Goal: Task Accomplishment & Management: Complete application form

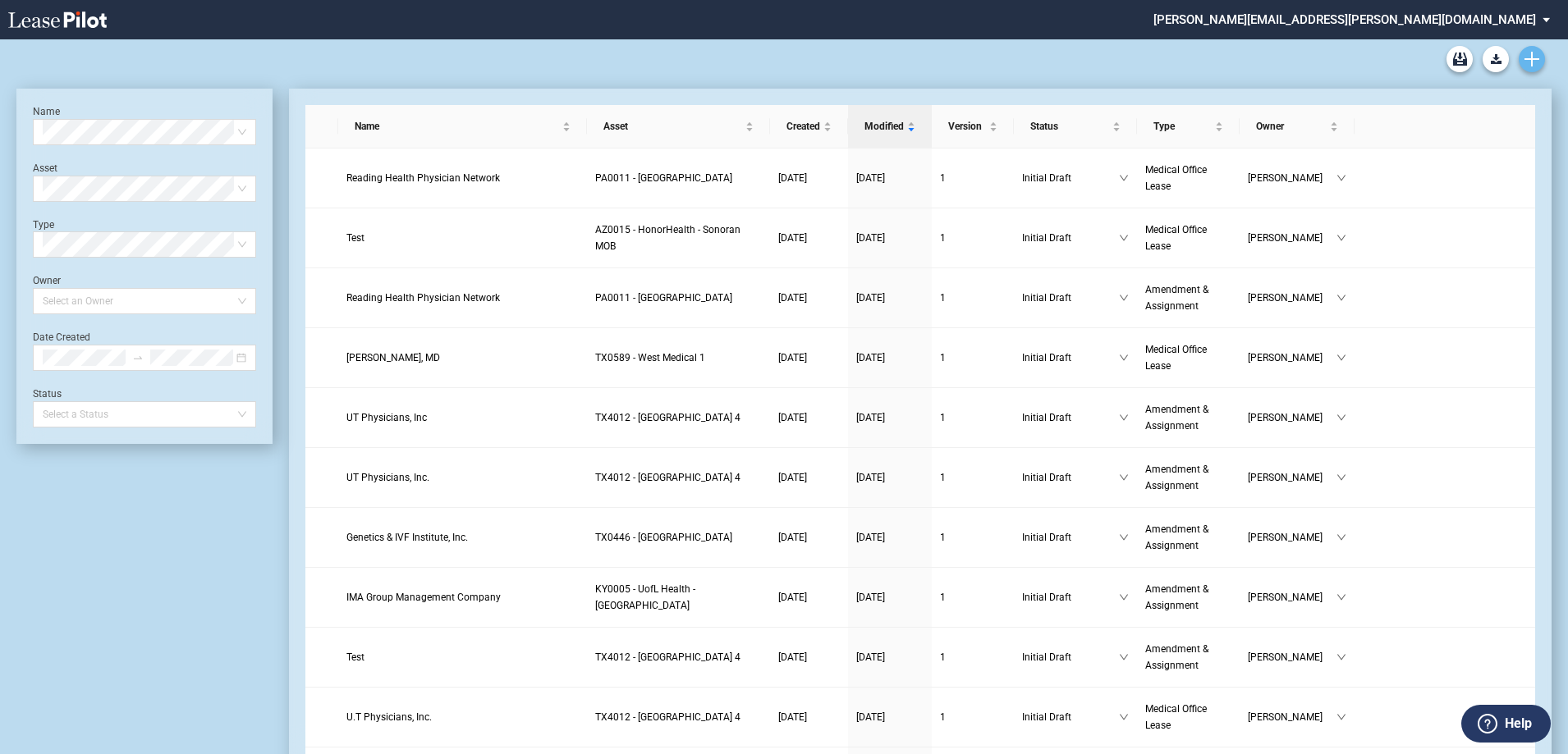
click at [1533, 55] on icon "Create new document" at bounding box center [1532, 59] width 15 height 15
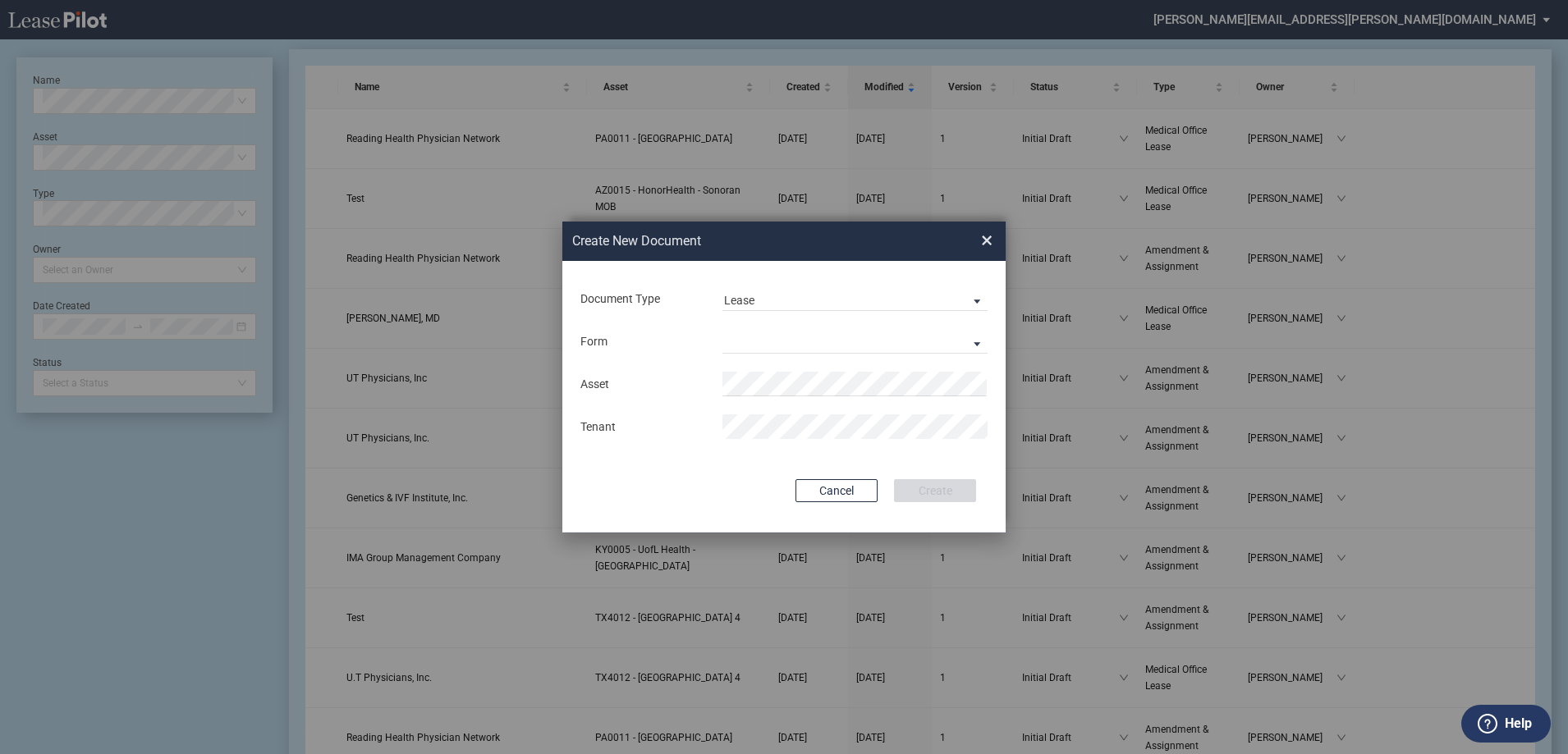
click at [790, 326] on div "Form Medical Office Lease Scottsdale Lease Louisville Lease 1370 Medical Place …" at bounding box center [784, 341] width 410 height 42
click at [790, 337] on md-select "Medical Office Lease Scottsdale Lease Louisville Lease 1370 Medical Place Lease…" at bounding box center [855, 341] width 265 height 24
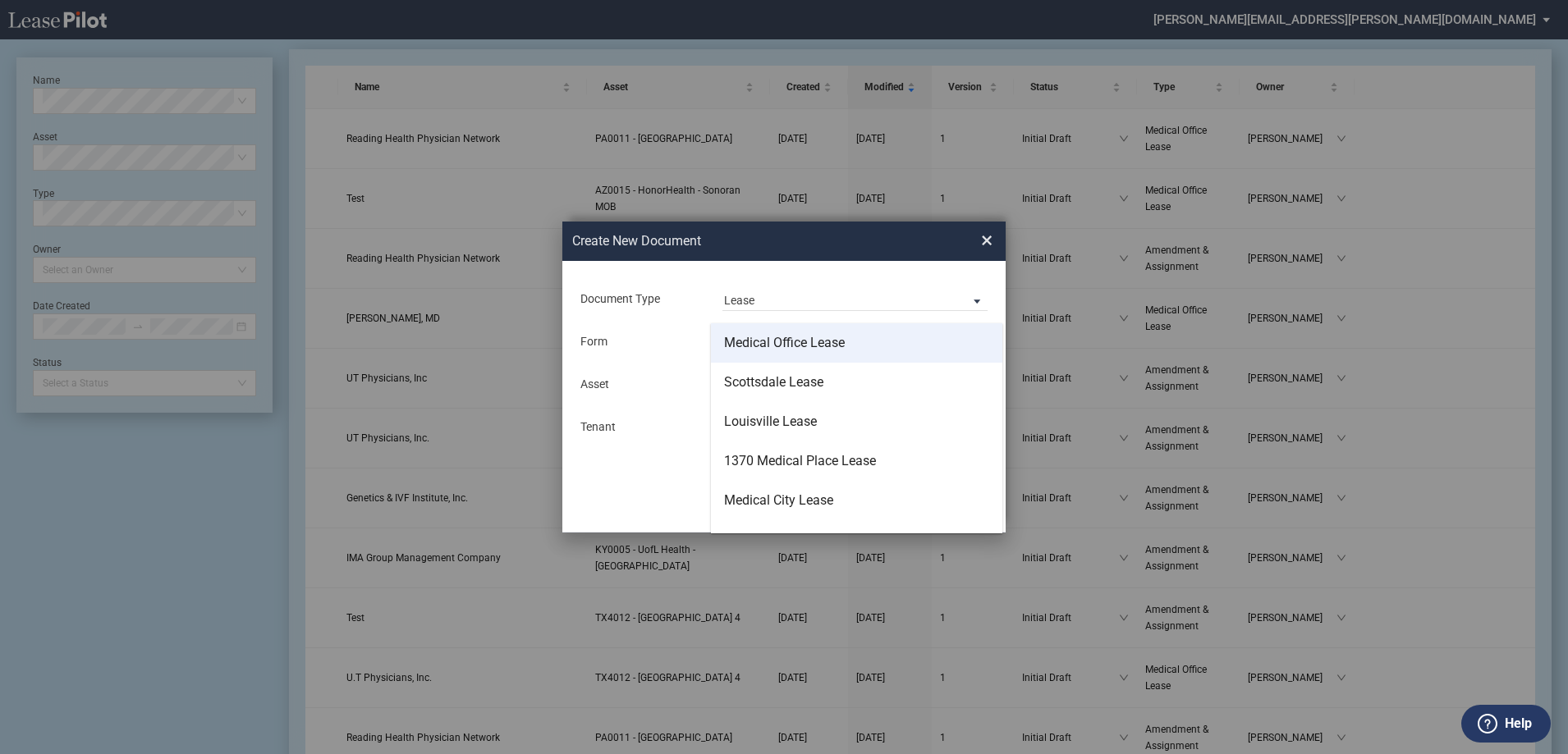
click at [790, 340] on div "Medical Office Lease" at bounding box center [784, 343] width 120 height 18
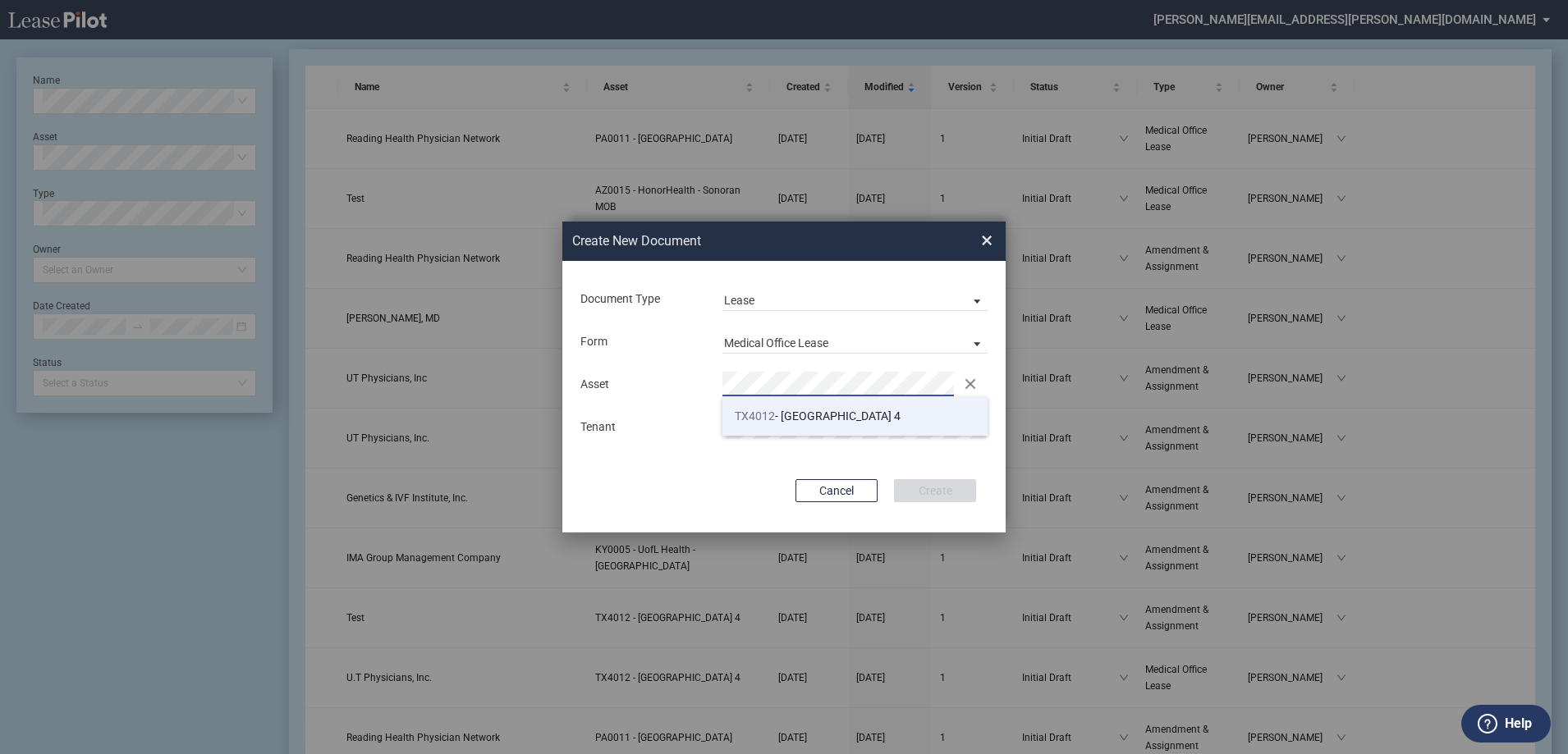
click at [866, 409] on span "TX4012 - Southwest Plaza 4" at bounding box center [818, 416] width 166 height 13
click at [944, 493] on button "Create" at bounding box center [935, 491] width 82 height 23
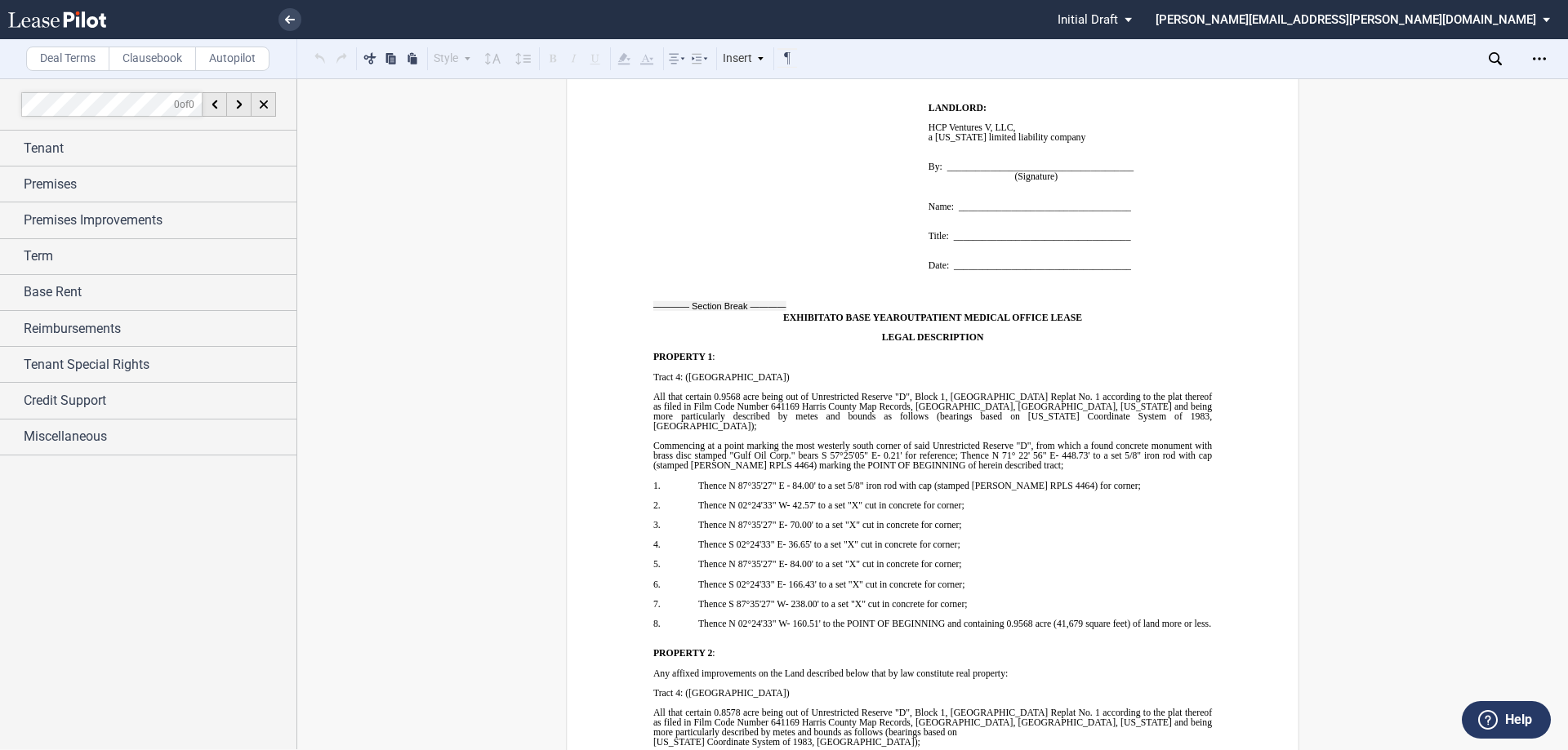
scroll to position [14111, 0]
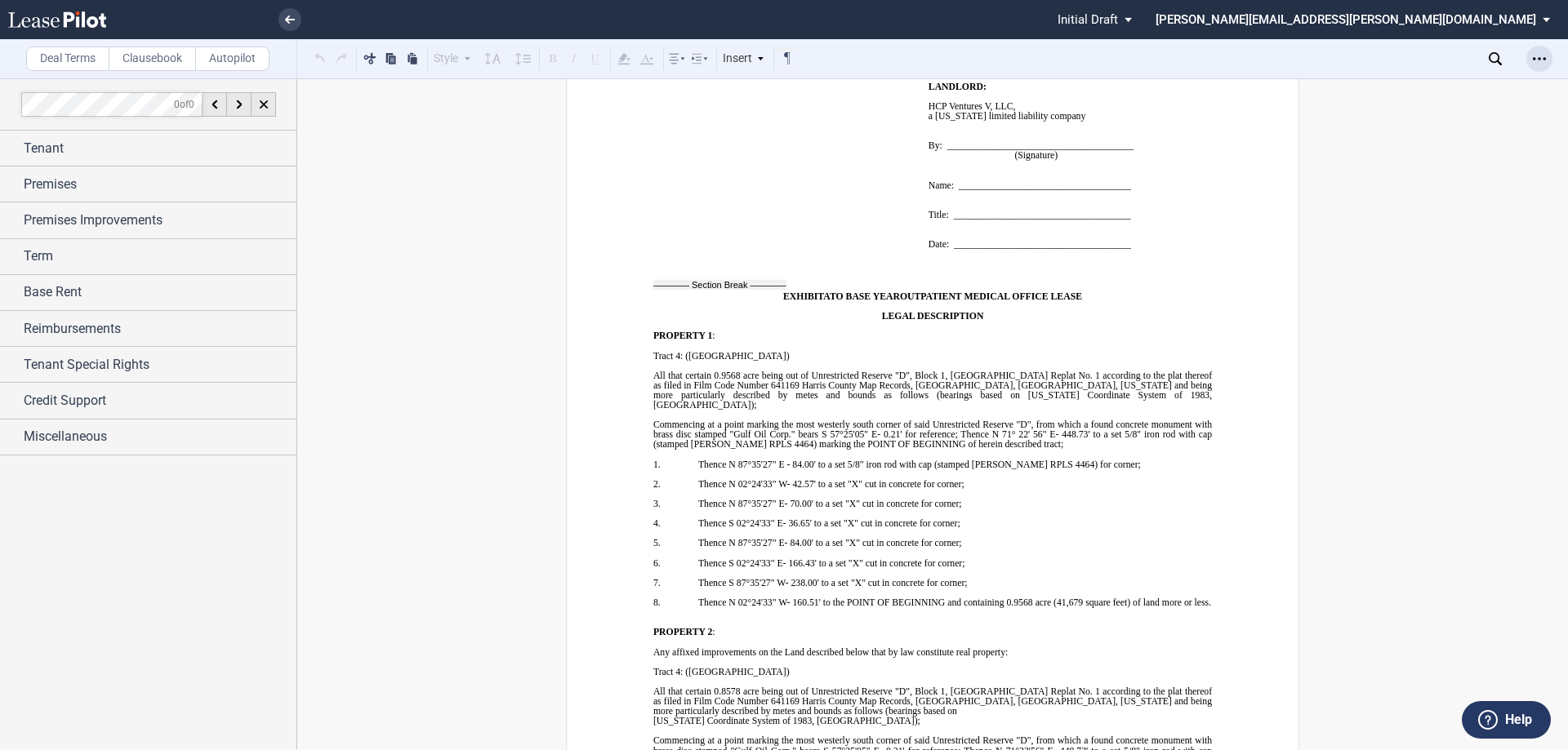
click at [1536, 64] on icon "Open Lease options menu" at bounding box center [1539, 59] width 13 height 13
click at [1404, 87] on div "Download" at bounding box center [1444, 88] width 199 height 14
click at [288, 20] on use at bounding box center [289, 19] width 9 height 8
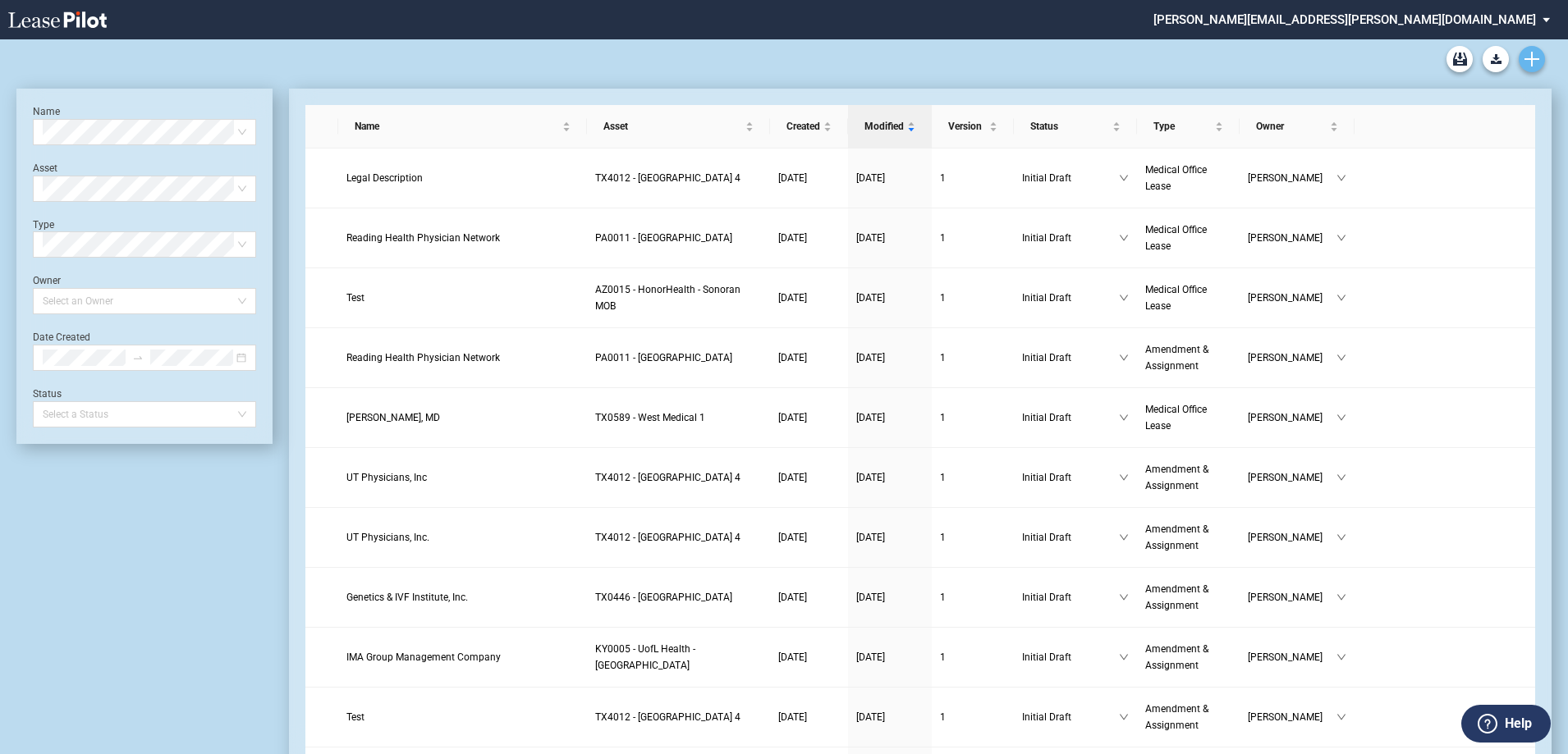
click at [1539, 55] on link "Create new document" at bounding box center [1532, 59] width 26 height 26
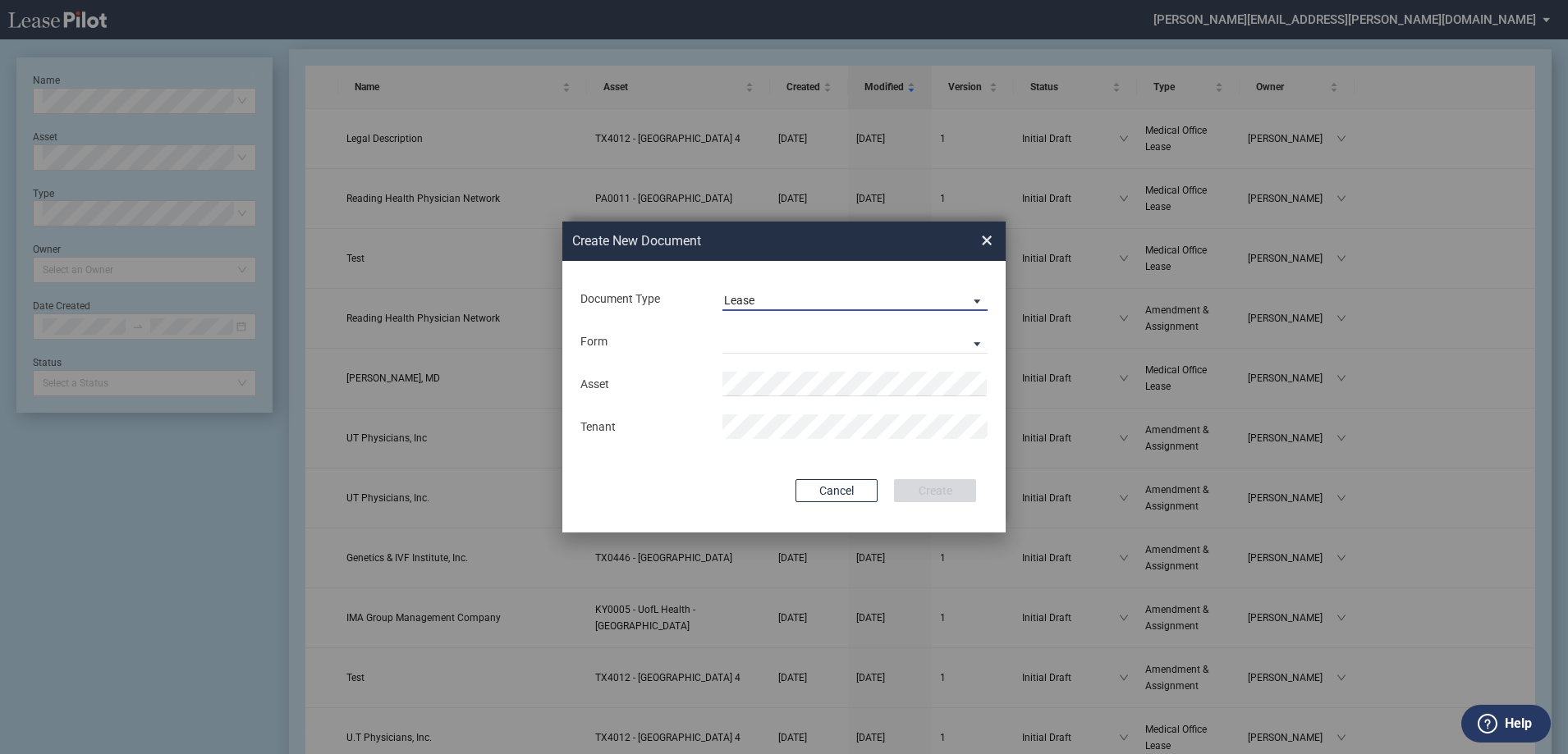
click at [786, 300] on span "Lease" at bounding box center [842, 301] width 236 height 16
click at [794, 339] on div "Amendment" at bounding box center [759, 339] width 71 height 18
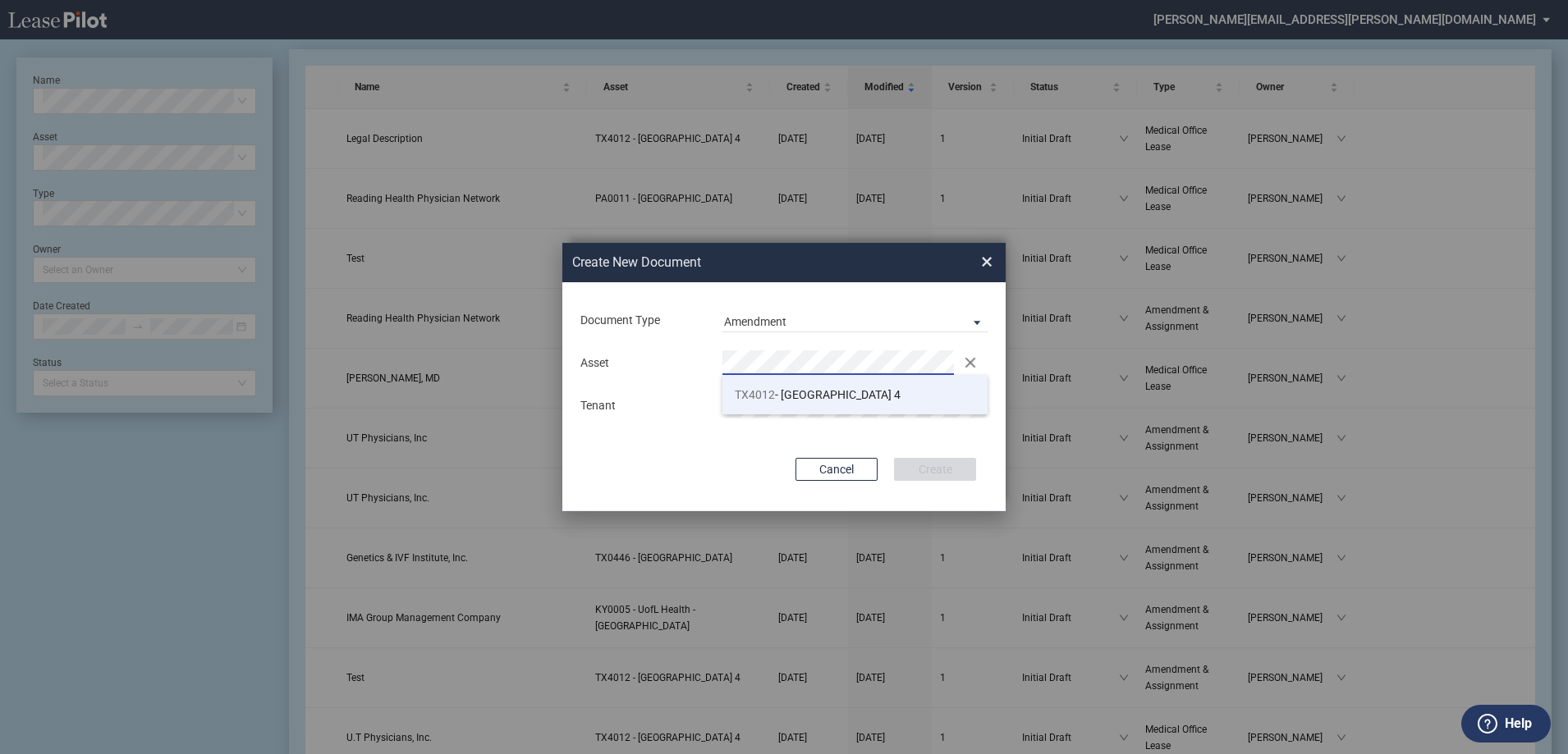
click at [864, 388] on span "TX4012 - Southwest Plaza 4" at bounding box center [818, 394] width 166 height 13
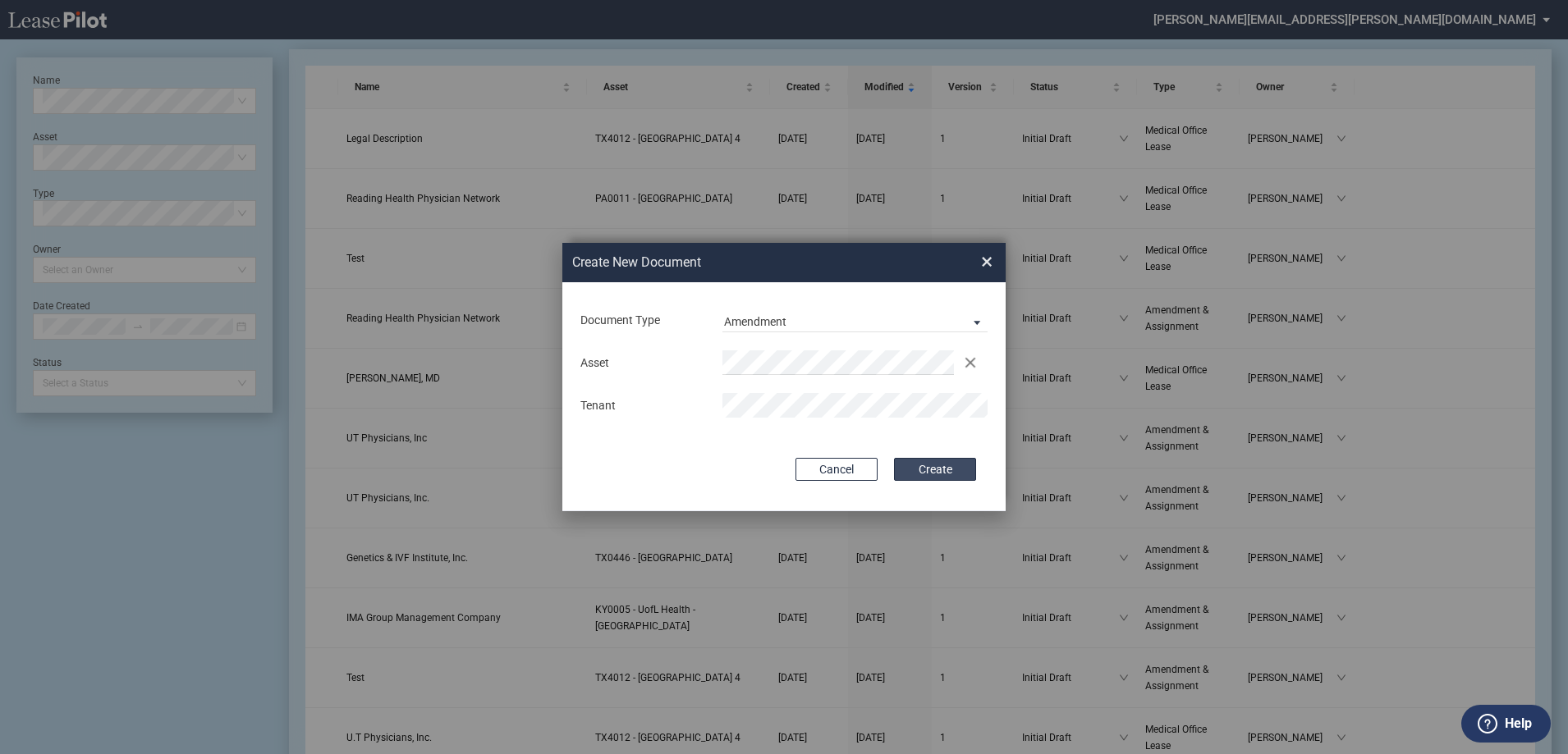
click at [932, 471] on button "Create" at bounding box center [935, 469] width 82 height 23
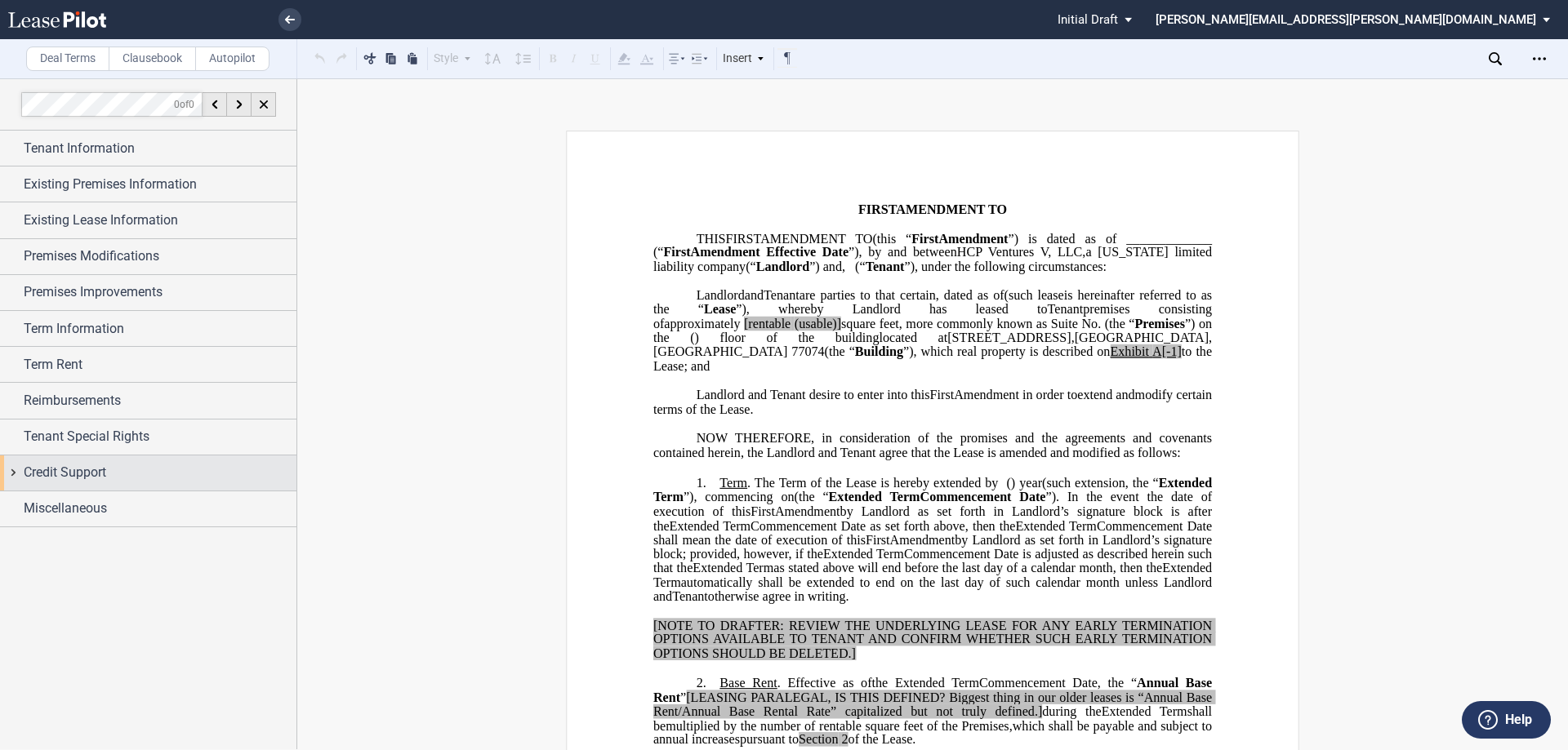
click at [124, 472] on div "Credit Support" at bounding box center [159, 473] width 273 height 20
click at [120, 625] on div "Miscellaneous" at bounding box center [159, 622] width 273 height 20
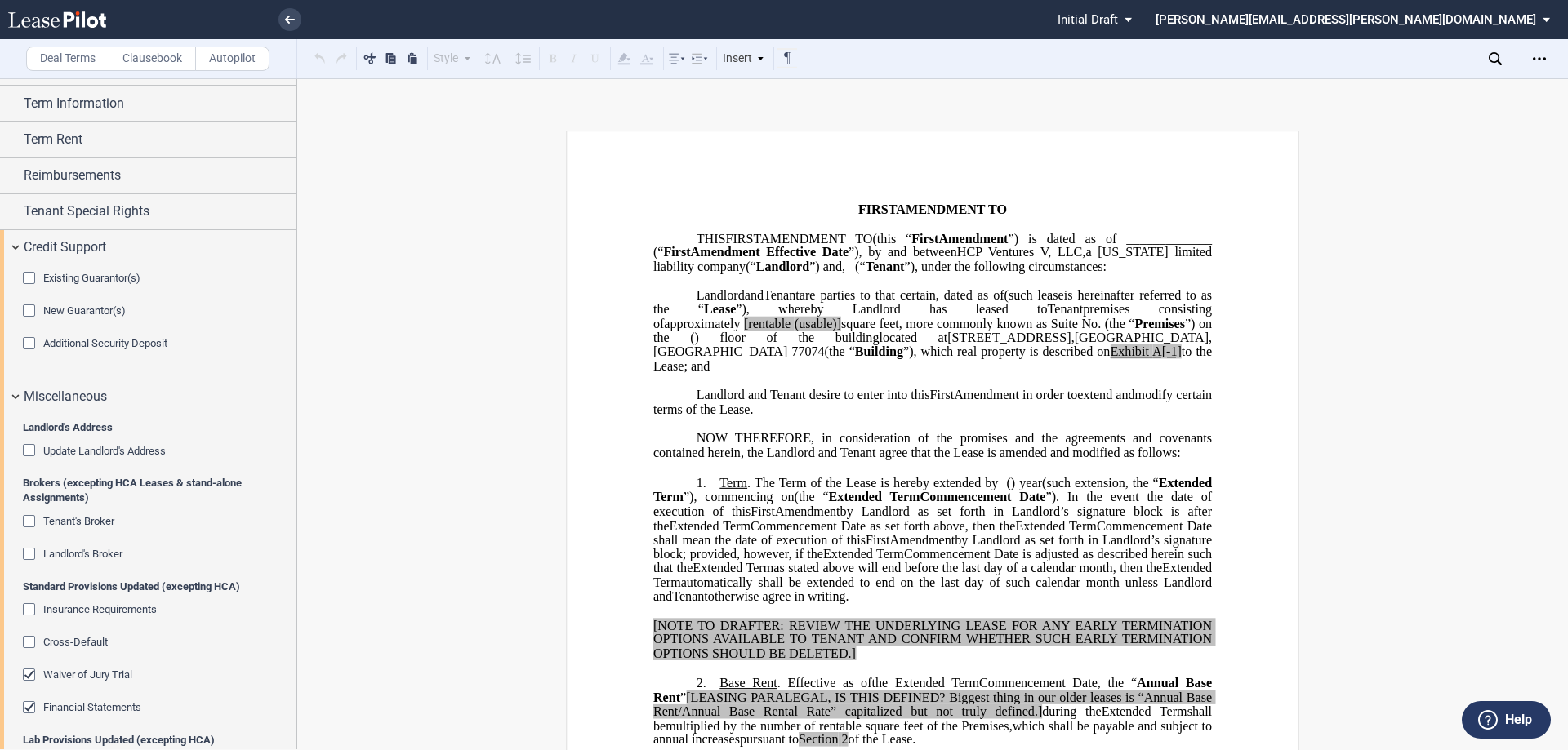
scroll to position [326, 0]
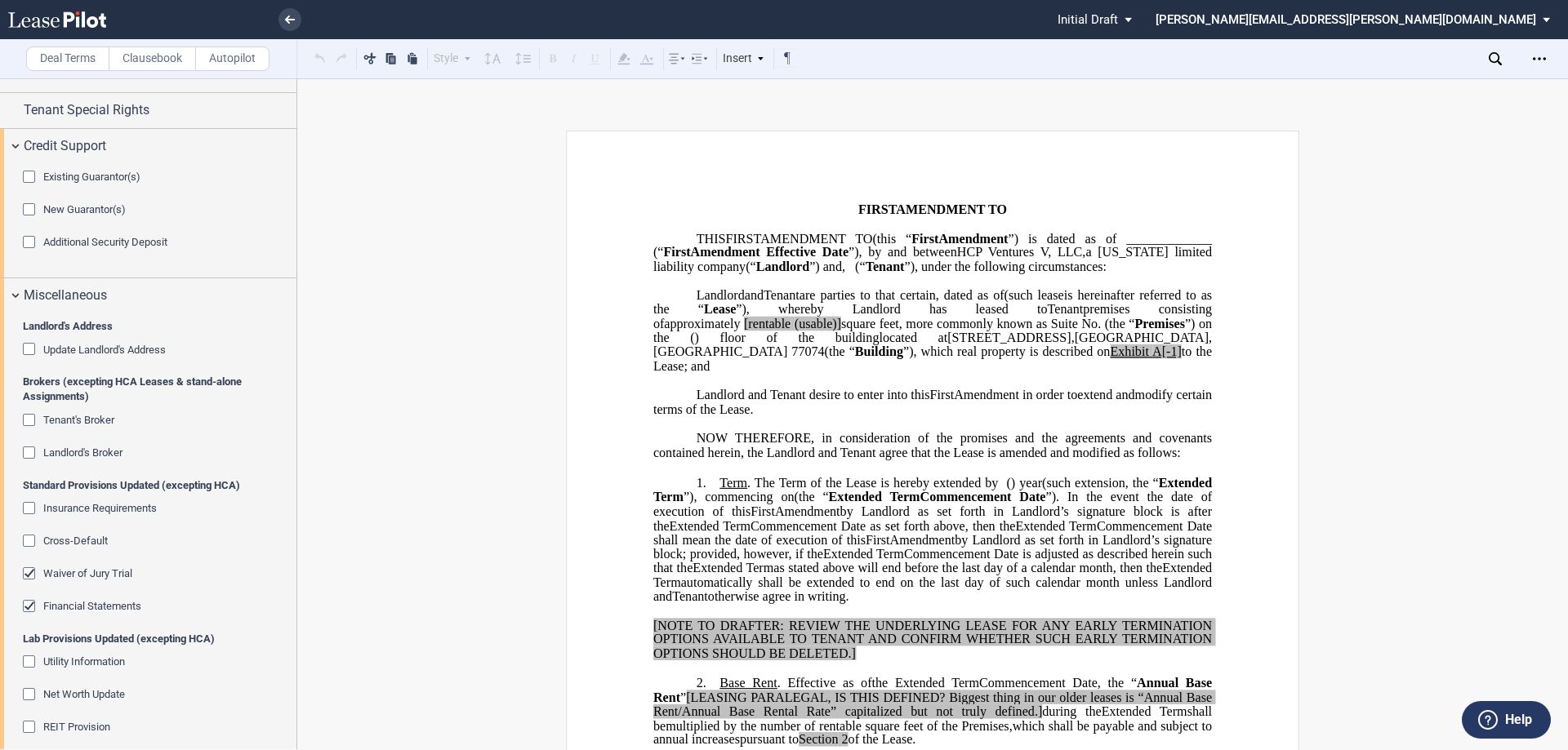
click at [102, 449] on span "Landlord's Broker" at bounding box center [83, 453] width 79 height 12
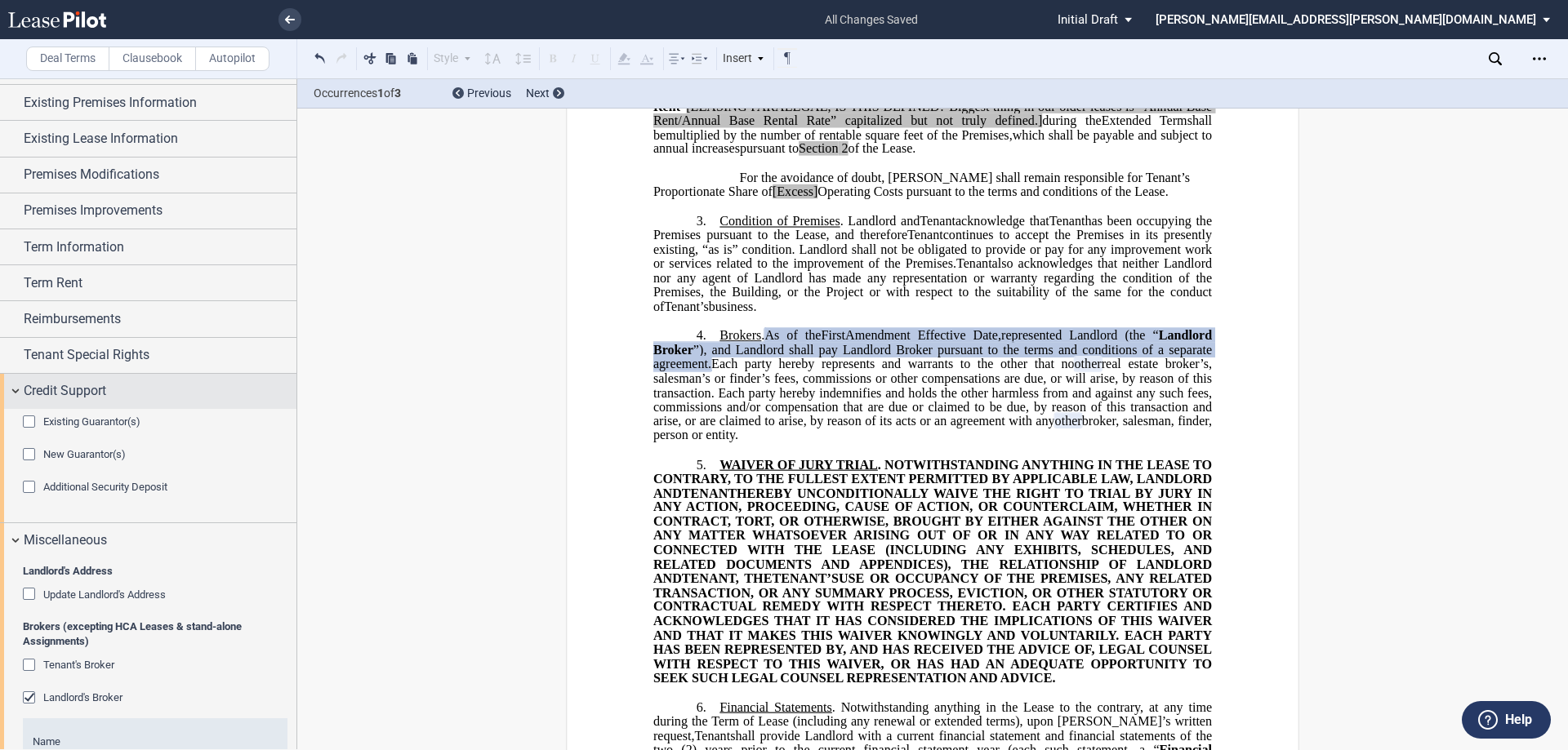
scroll to position [0, 0]
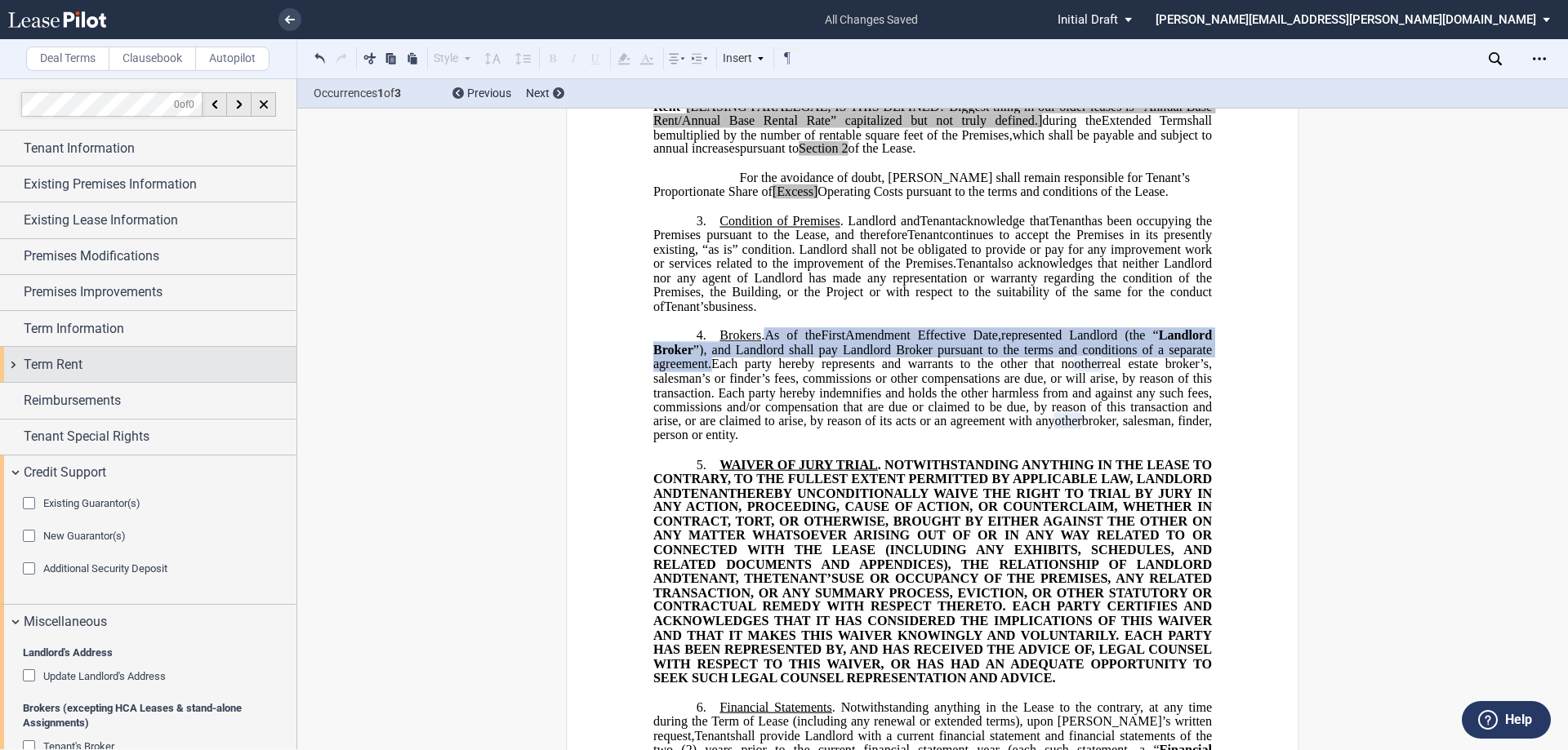
click at [151, 366] on div "Term Rent" at bounding box center [159, 364] width 273 height 20
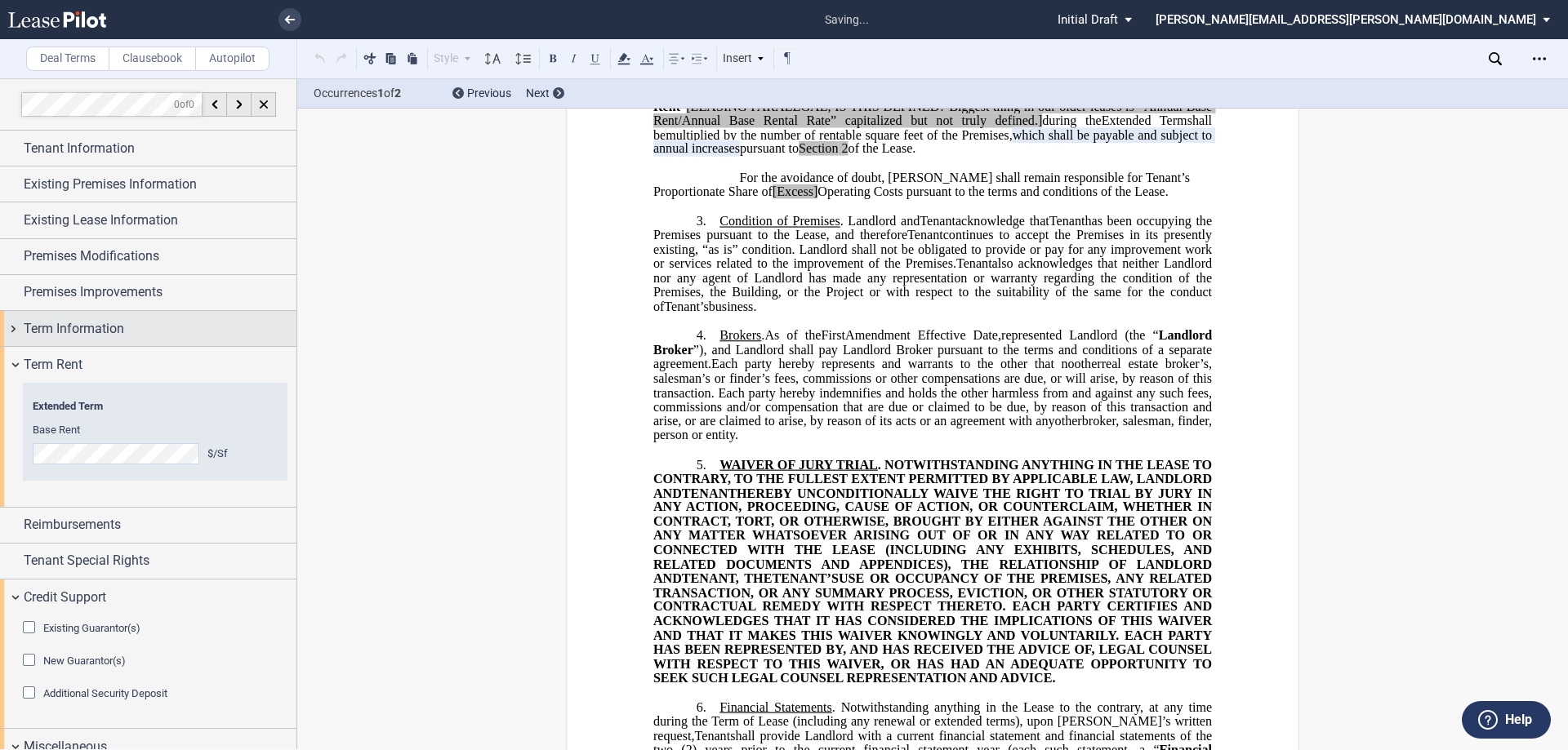
click at [107, 322] on span "Term Information" at bounding box center [73, 329] width 101 height 20
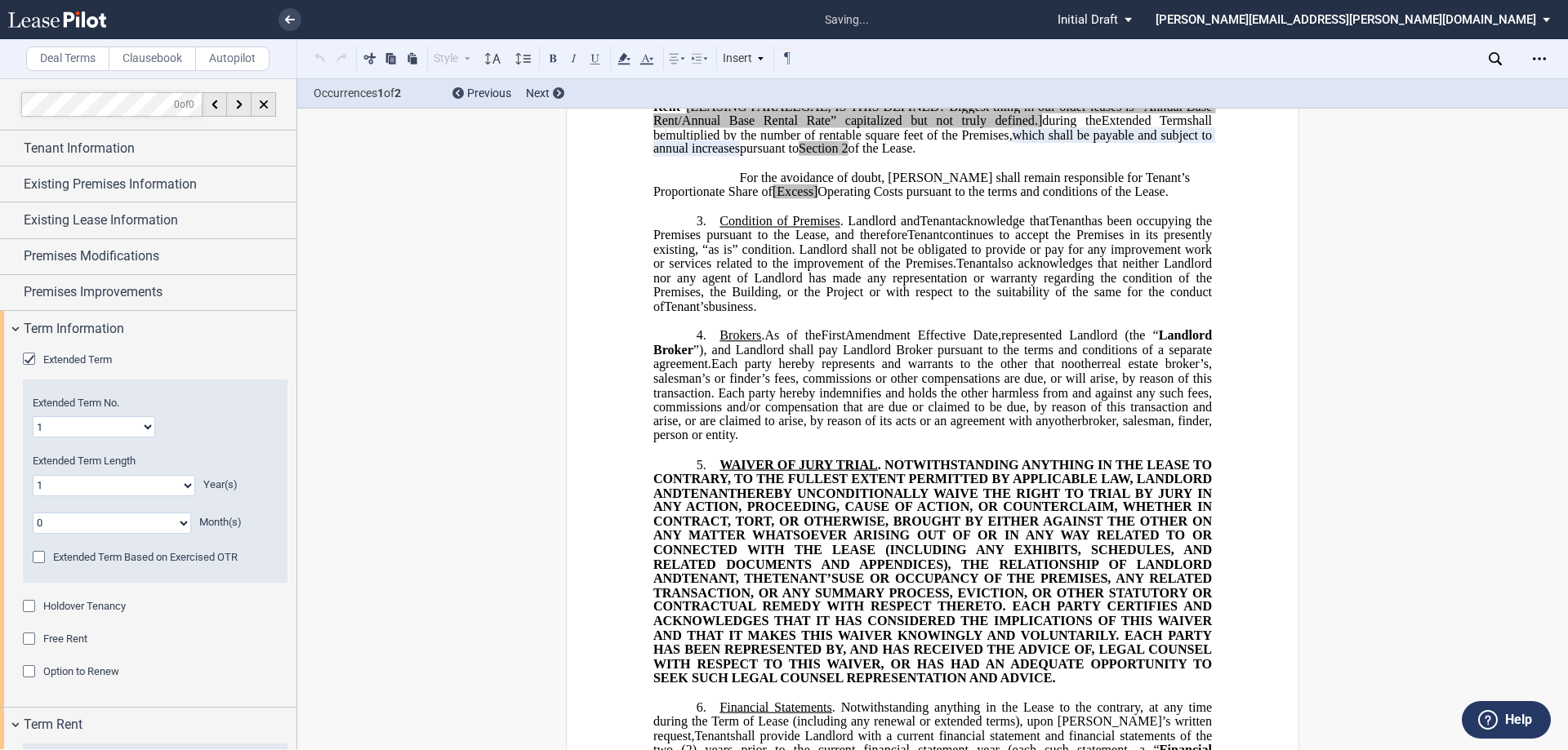
click at [113, 488] on select "0 1 2 3 4 5 6 7 8 9 10 11 12 13 14 15 16 17 18 19 20" at bounding box center [114, 486] width 163 height 22
select select "number:5"
click at [33, 475] on select "0 1 2 3 4 5 6 7 8 9 10 11 12 13 14 15 16 17 18 19 20" at bounding box center [114, 486] width 163 height 22
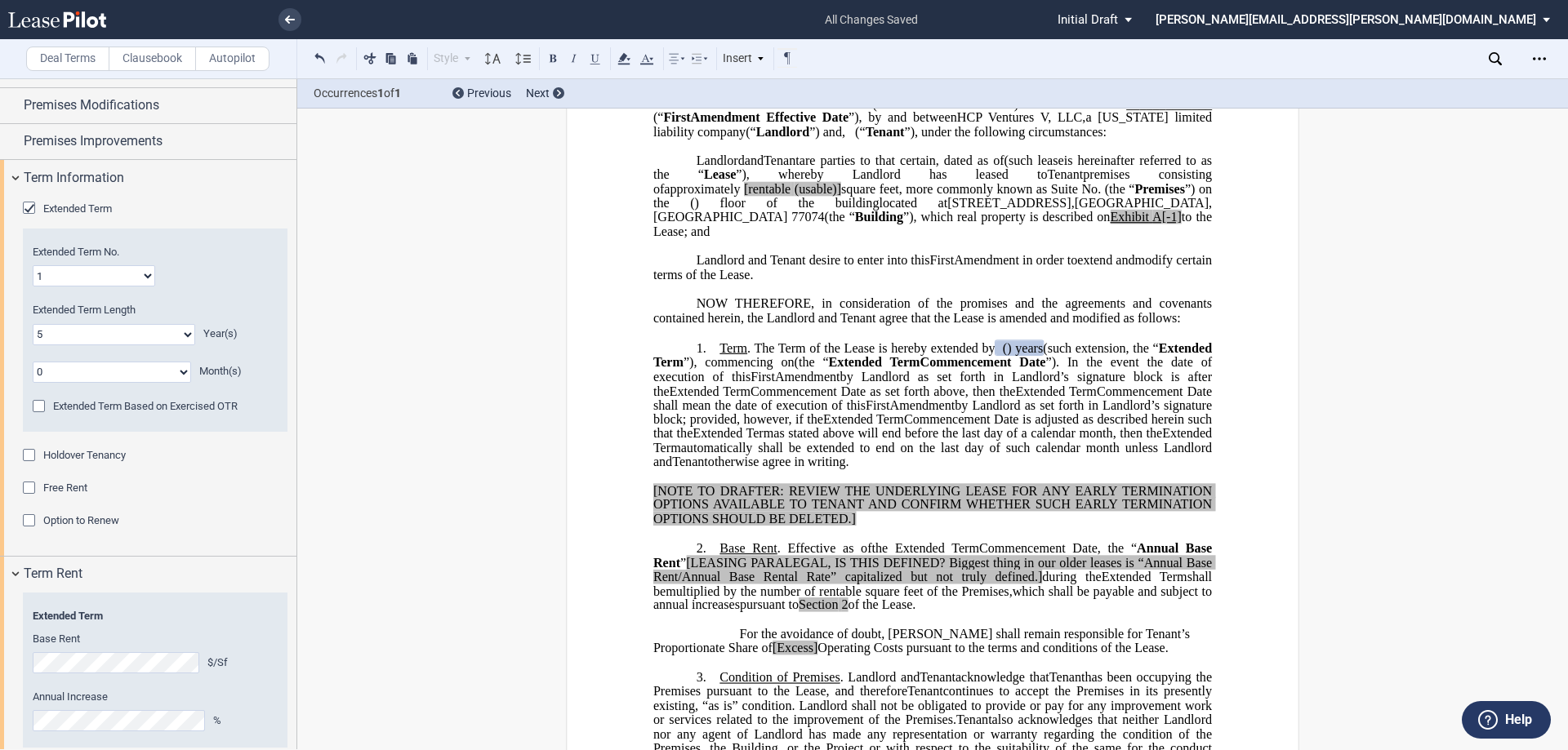
scroll to position [245, 0]
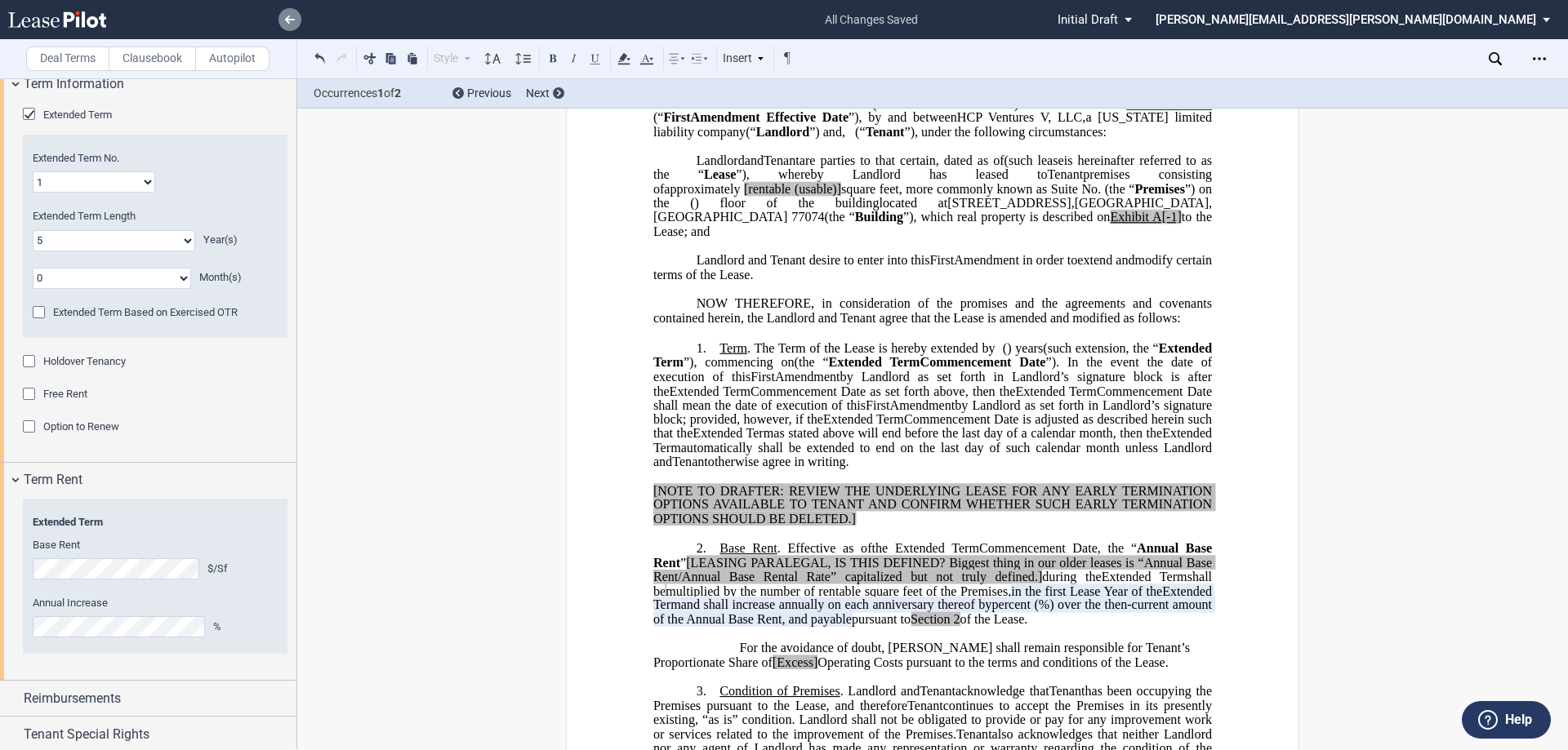
click at [288, 18] on use at bounding box center [289, 19] width 9 height 8
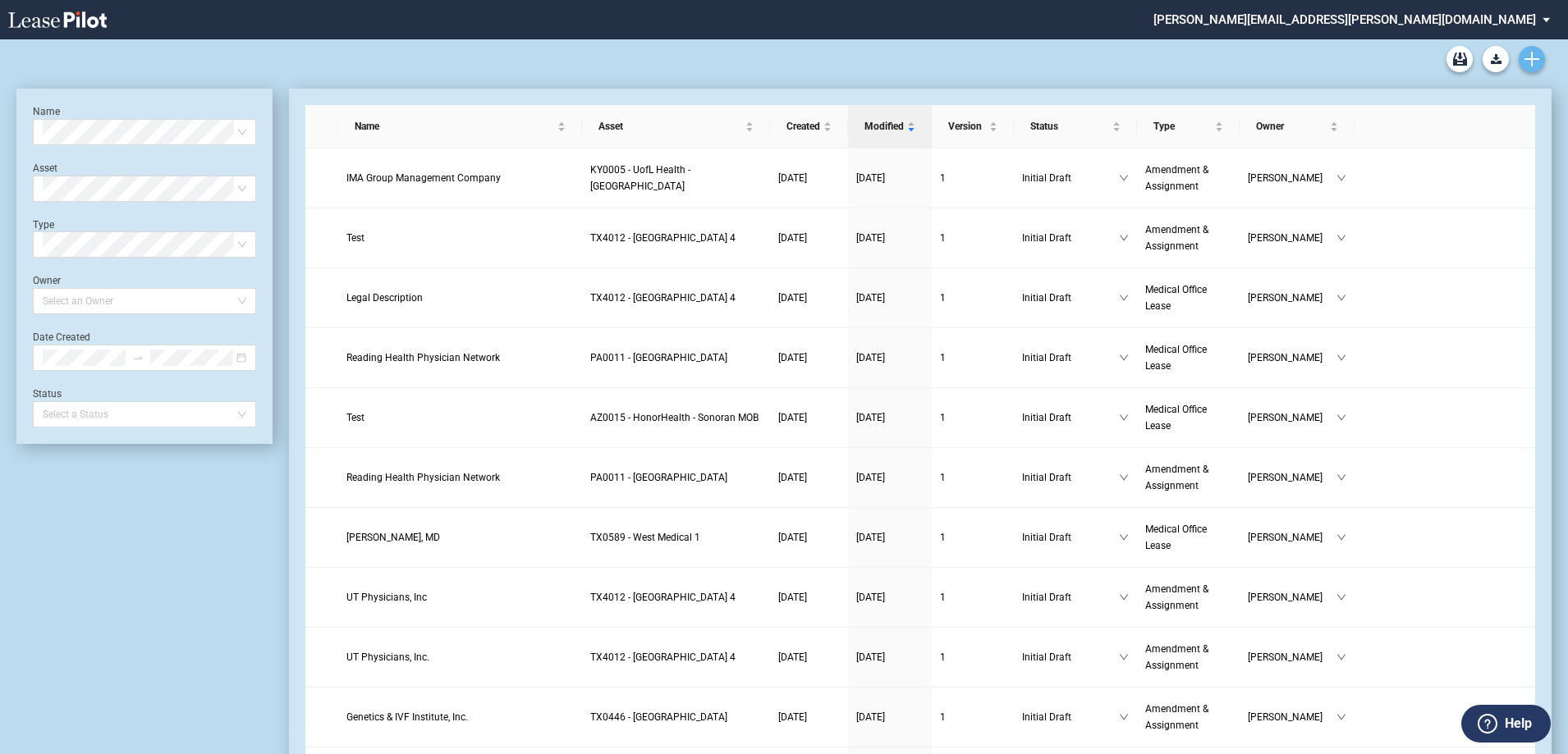
click at [1530, 57] on icon "Create new document" at bounding box center [1532, 59] width 15 height 15
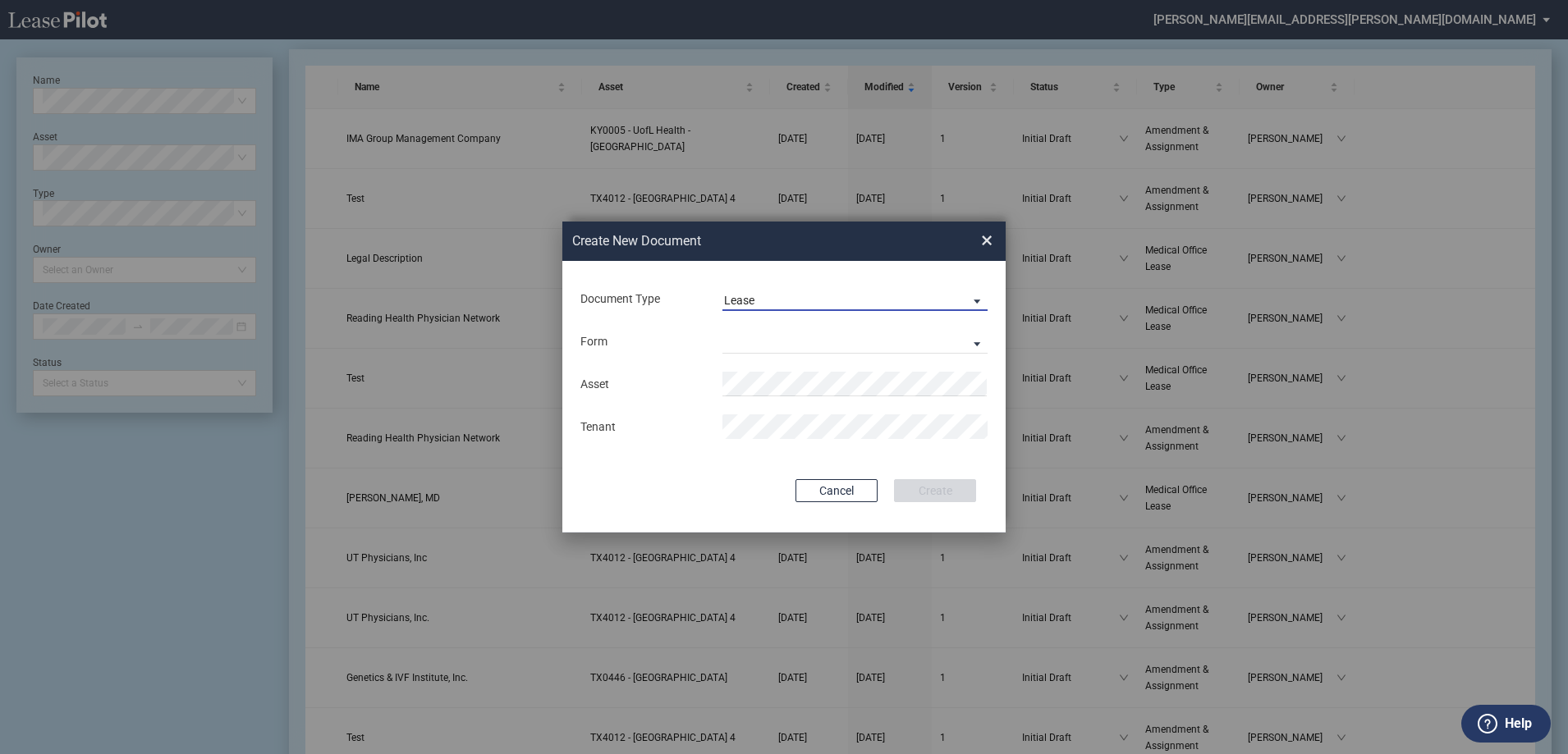
click at [787, 300] on span "Lease" at bounding box center [842, 301] width 236 height 16
click at [797, 335] on md-option "Amendment" at bounding box center [856, 340] width 292 height 40
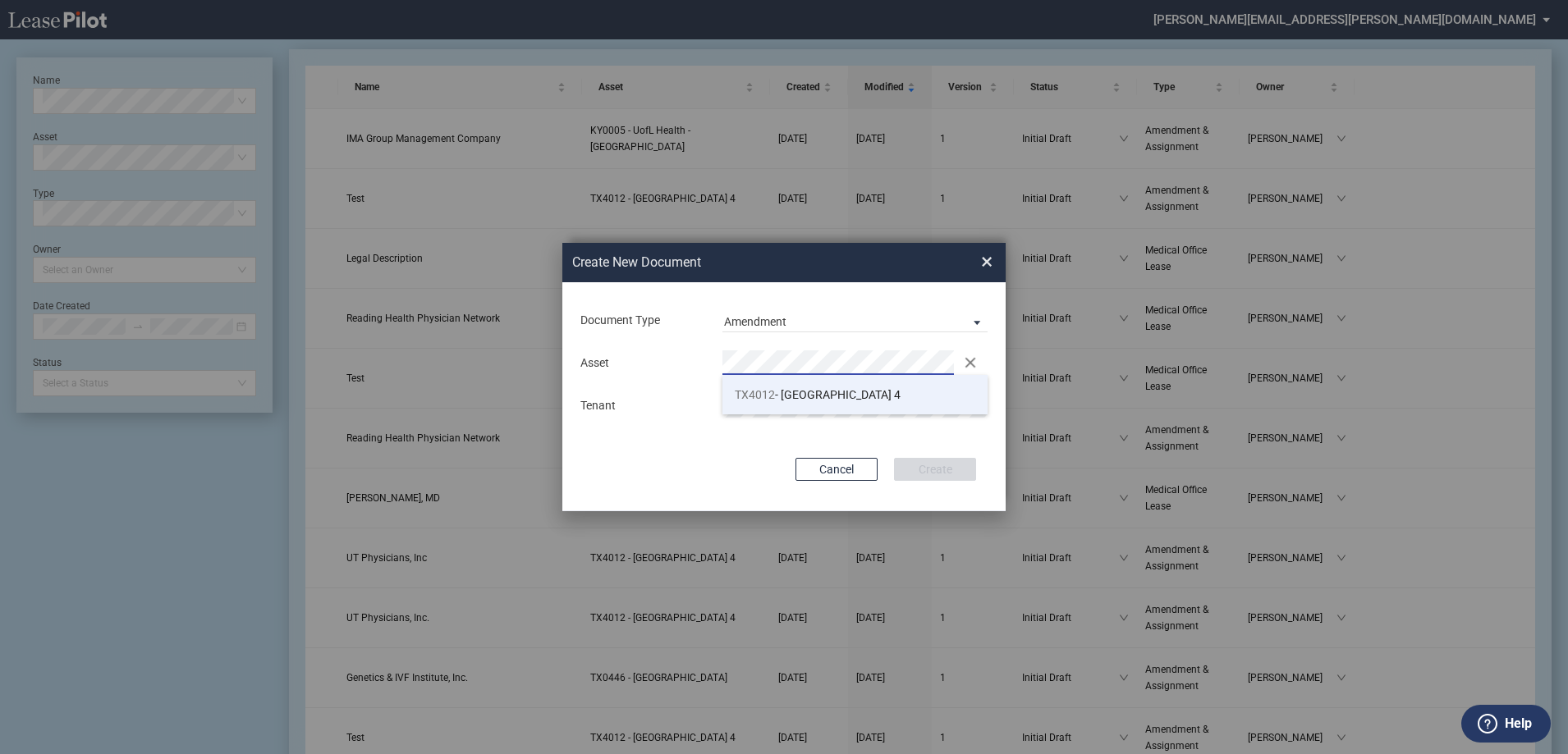
click at [883, 401] on li "TX4012 - [GEOGRAPHIC_DATA] 4" at bounding box center [855, 395] width 265 height 40
click at [636, 370] on div "Asset Clear" at bounding box center [784, 363] width 427 height 24
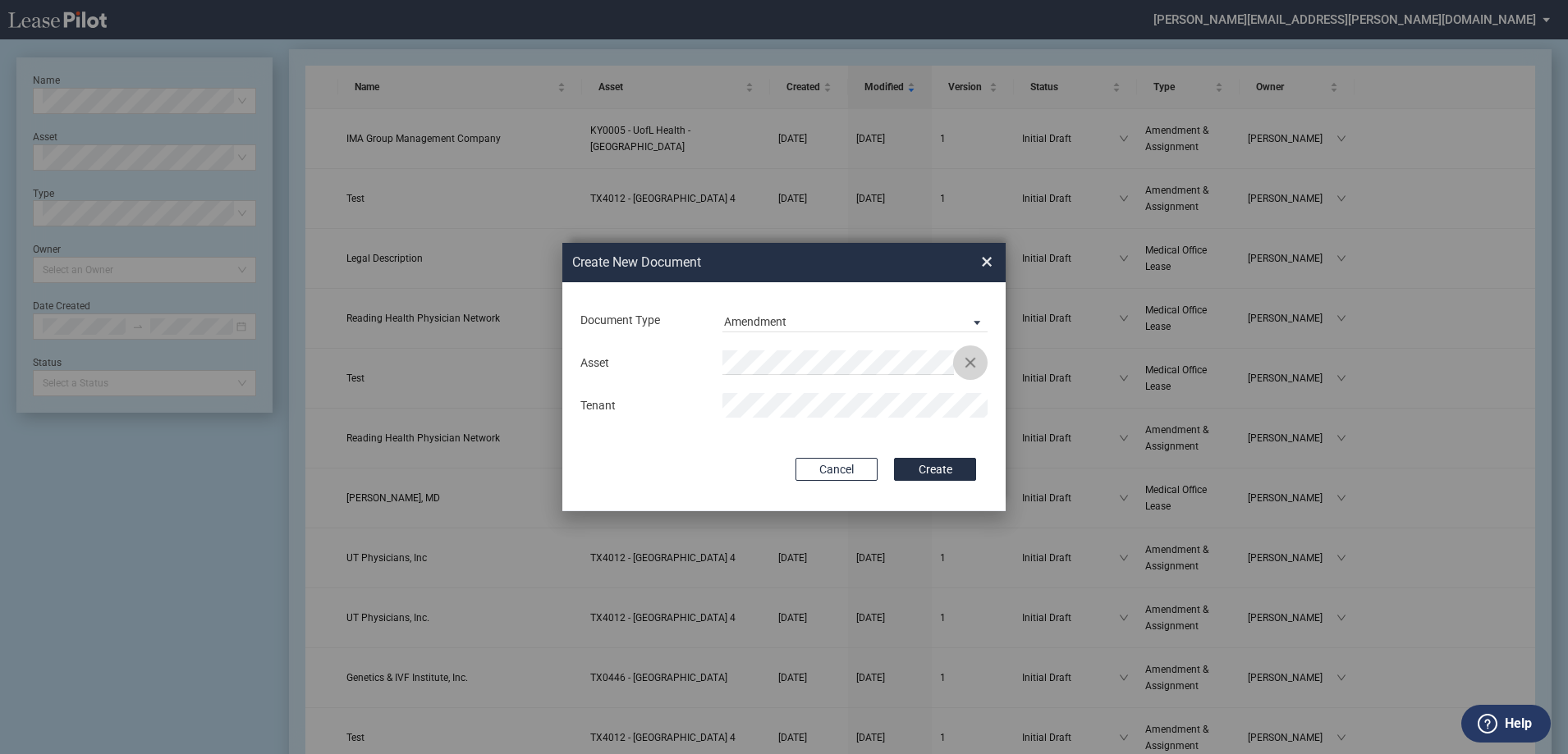
click at [973, 358] on button "Clear" at bounding box center [971, 363] width 24 height 24
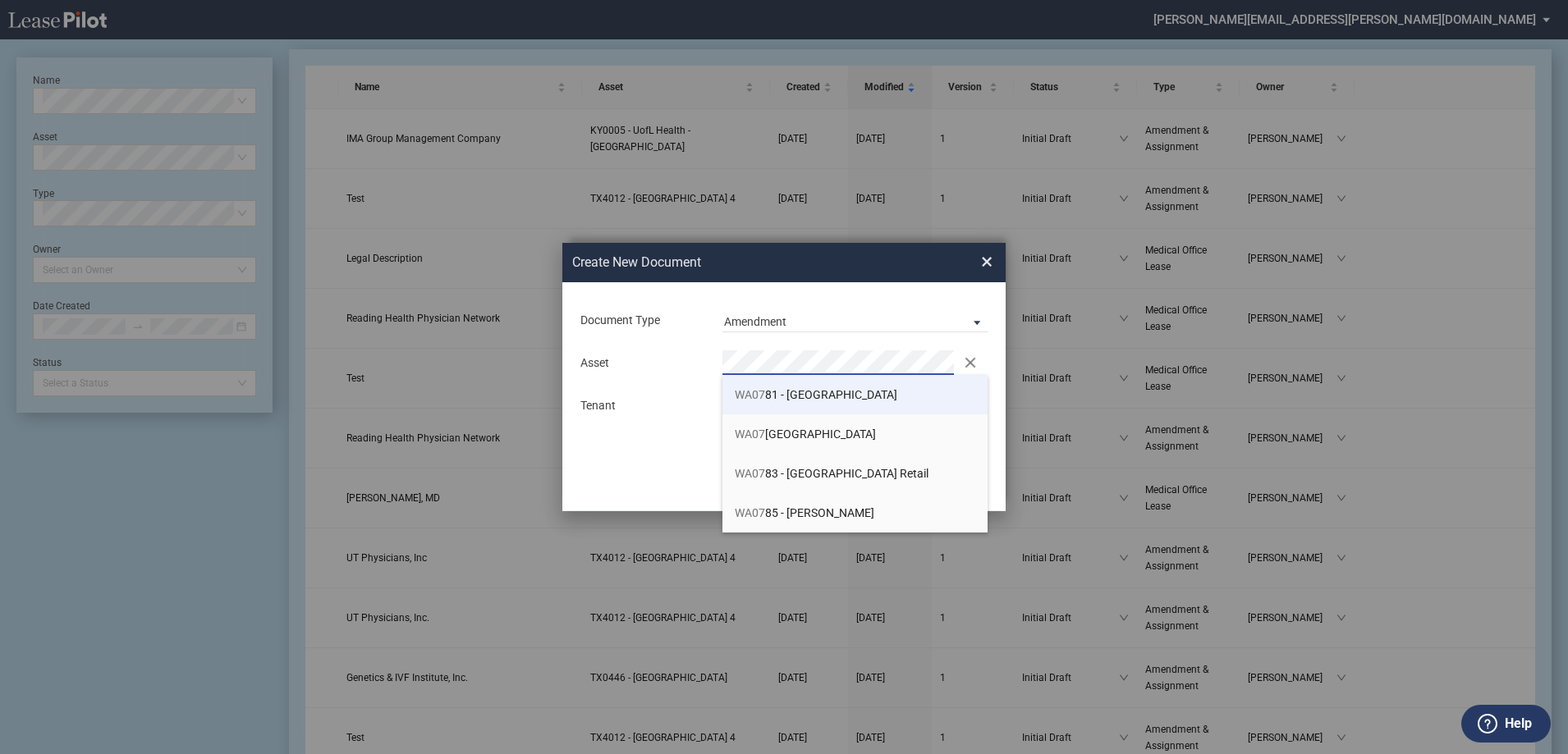
click at [800, 395] on span "WA07 81 - [GEOGRAPHIC_DATA]" at bounding box center [816, 394] width 163 height 13
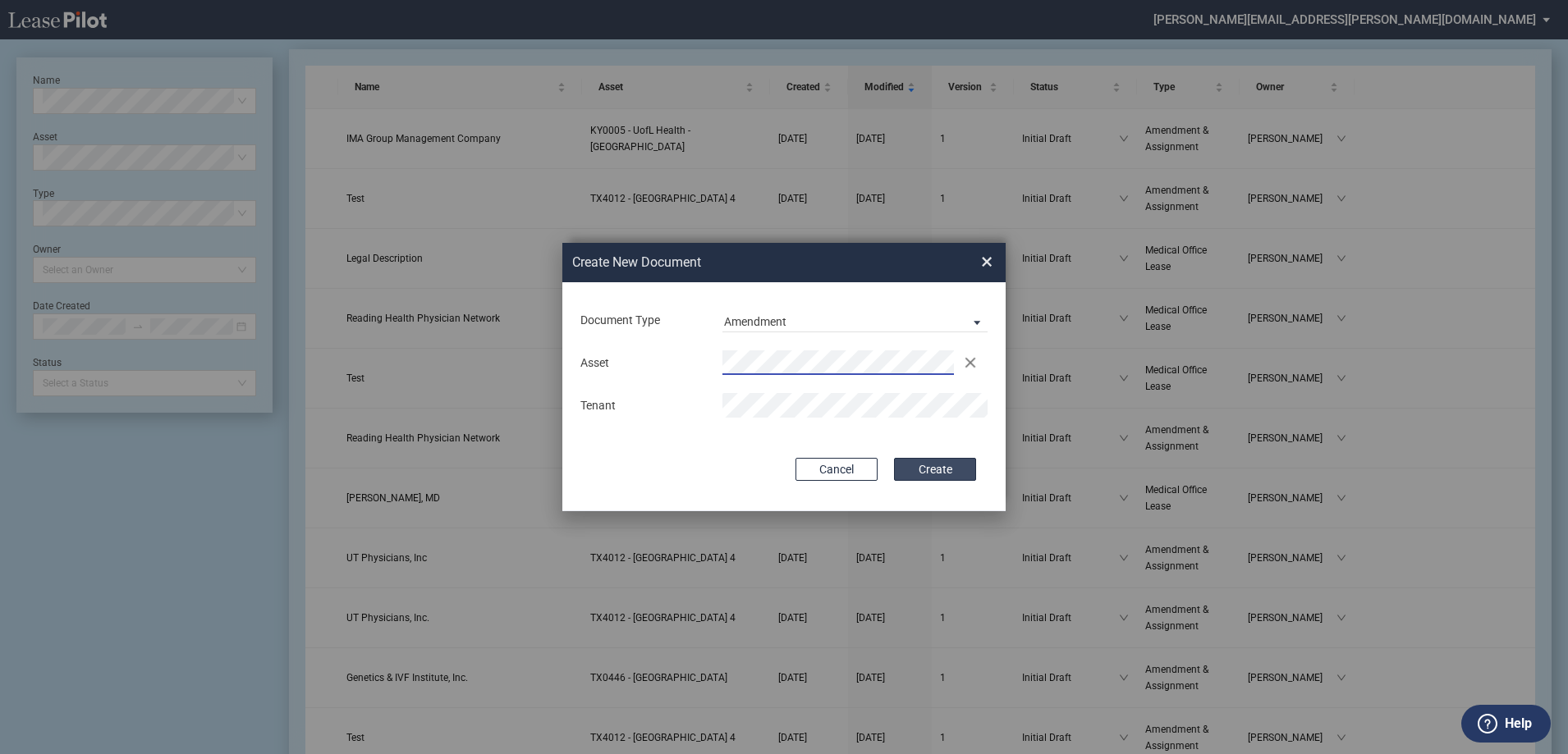
click at [921, 467] on button "Create" at bounding box center [935, 469] width 82 height 23
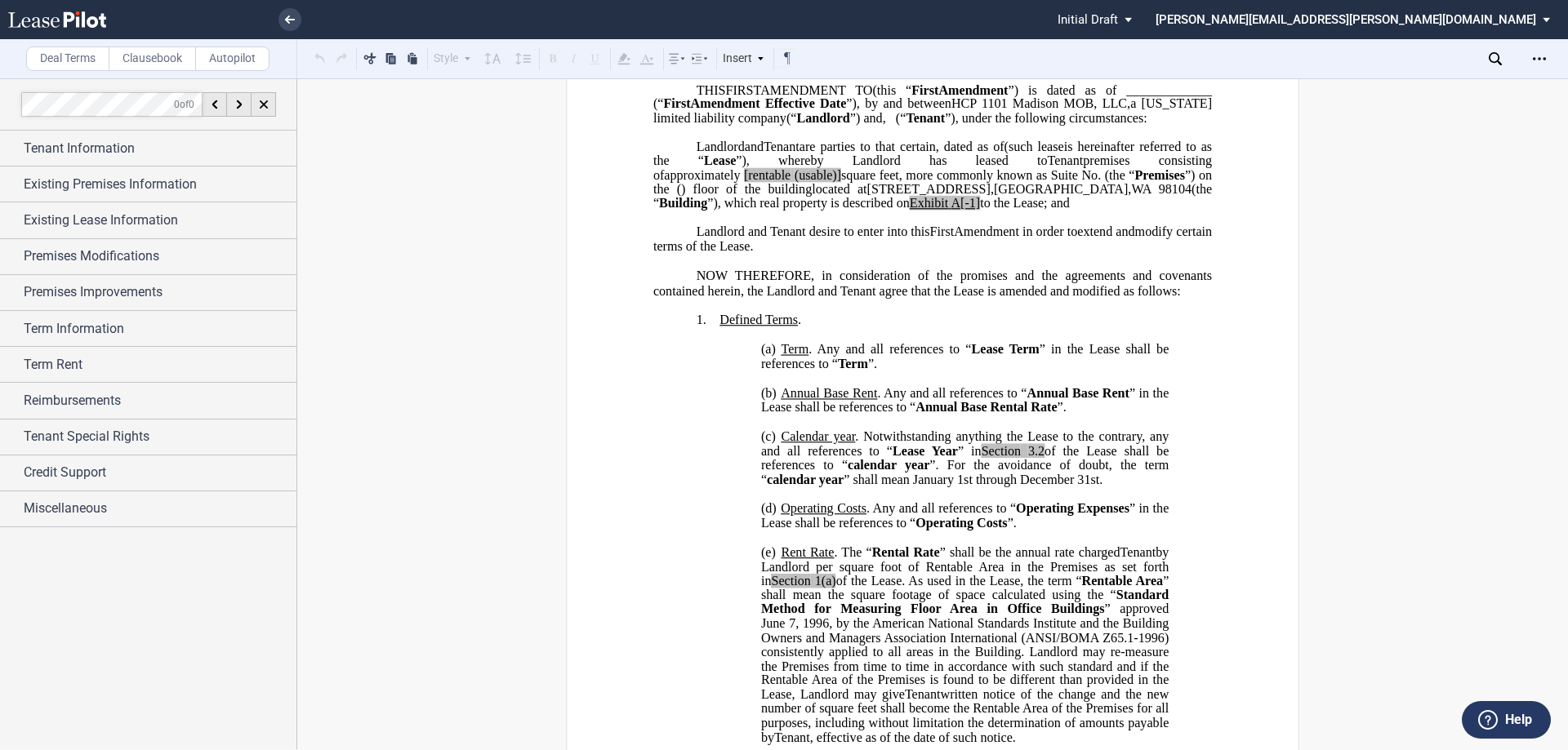
scroll to position [164, 0]
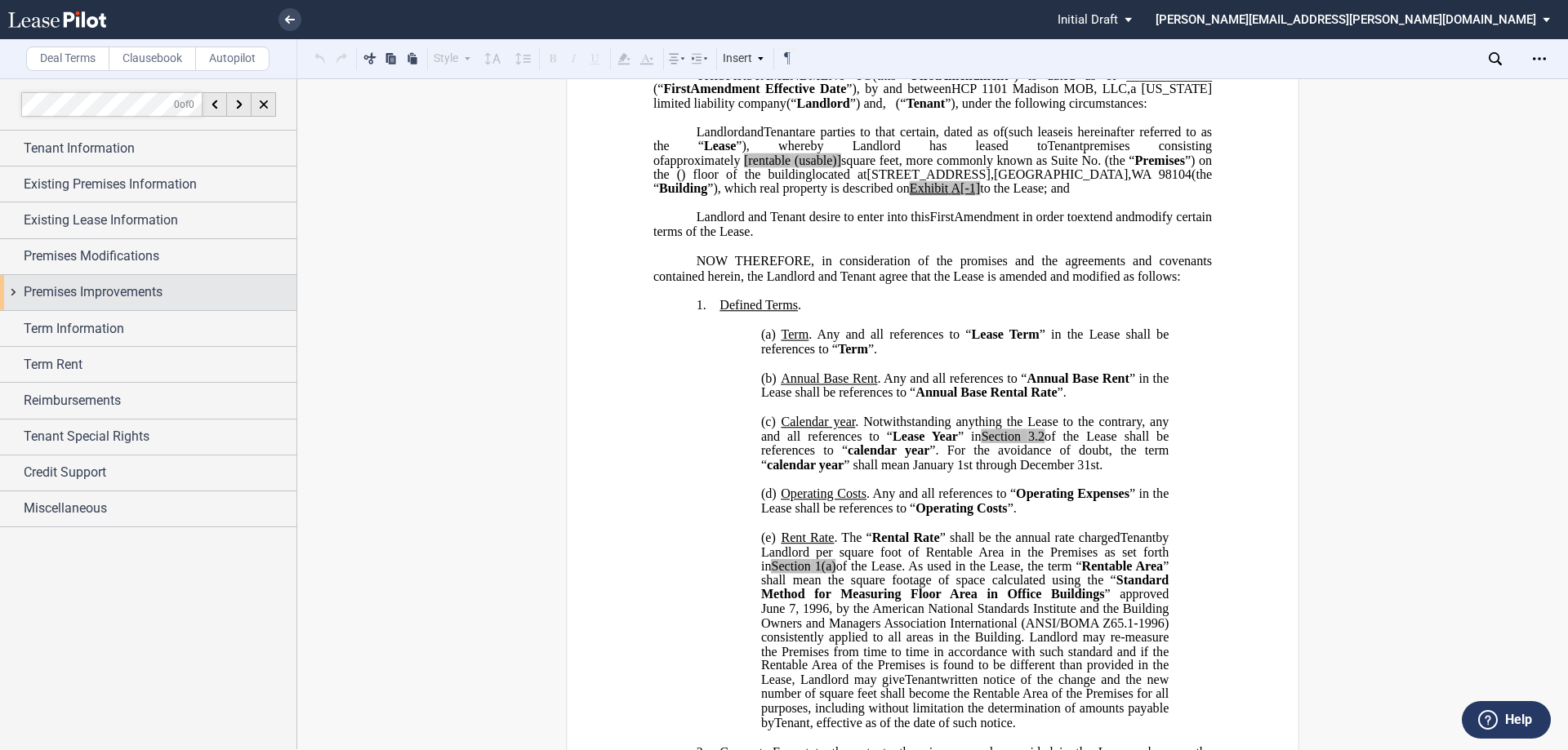
click at [163, 296] on span "Premises Improvements" at bounding box center [92, 292] width 139 height 20
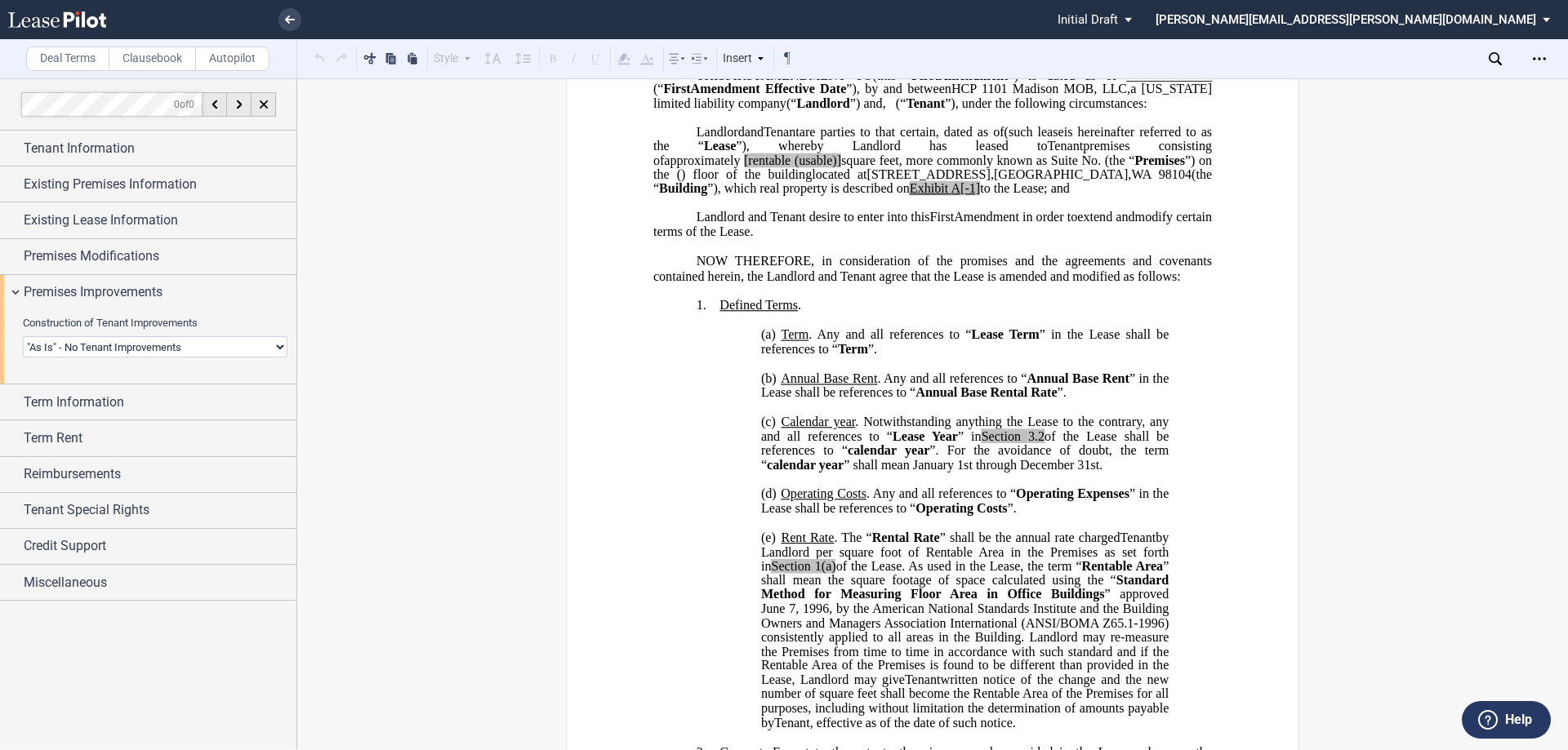
click at [159, 346] on select "Landlord Constructs Tenant Improvements Tenant Constructs Tenant Improvements "…" at bounding box center [155, 347] width 264 height 22
select select "landlord"
click at [23, 337] on select "Landlord Constructs Tenant Improvements Tenant Constructs Tenant Improvements "…" at bounding box center [155, 347] width 264 height 22
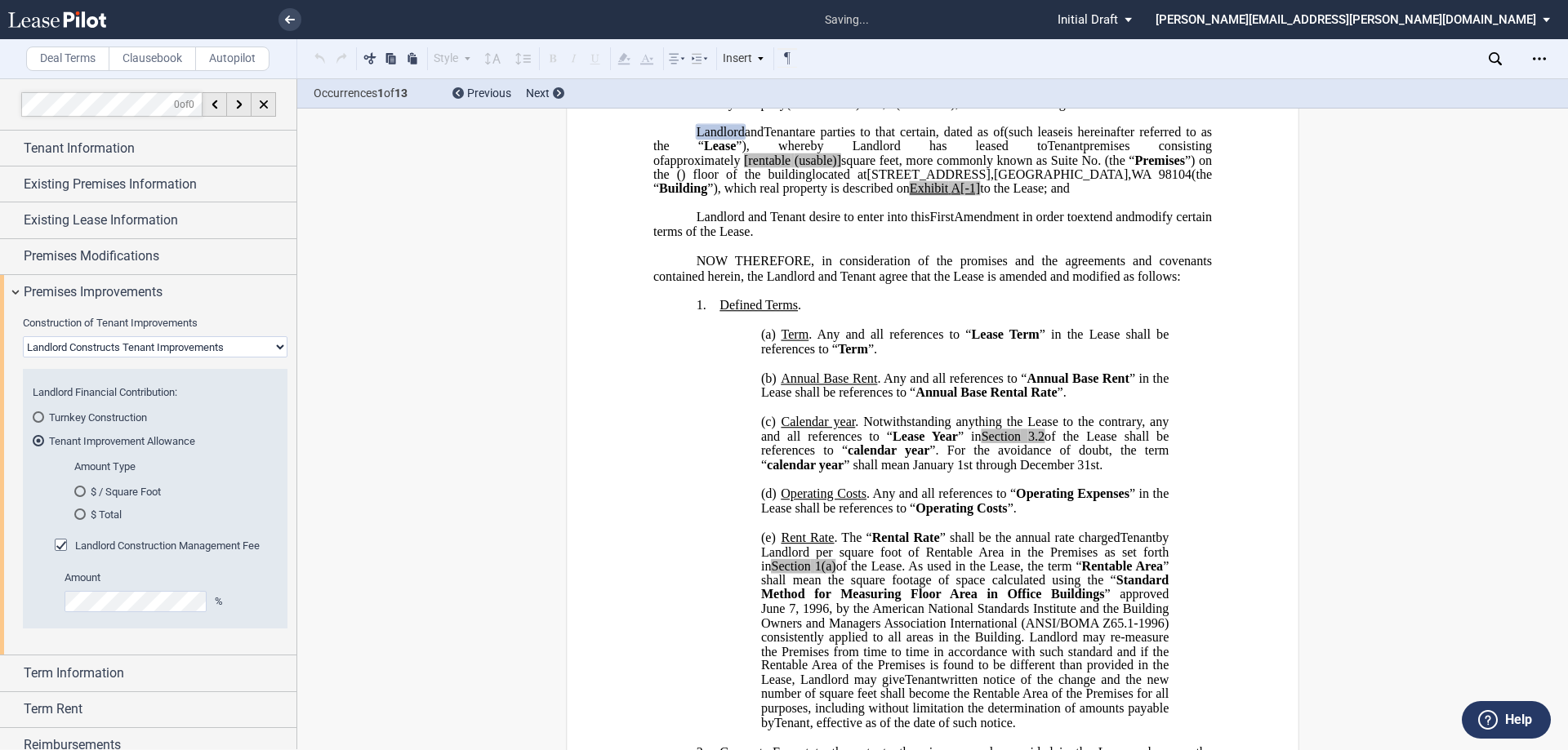
click at [80, 490] on div "$ / Square Foot" at bounding box center [79, 491] width 11 height 11
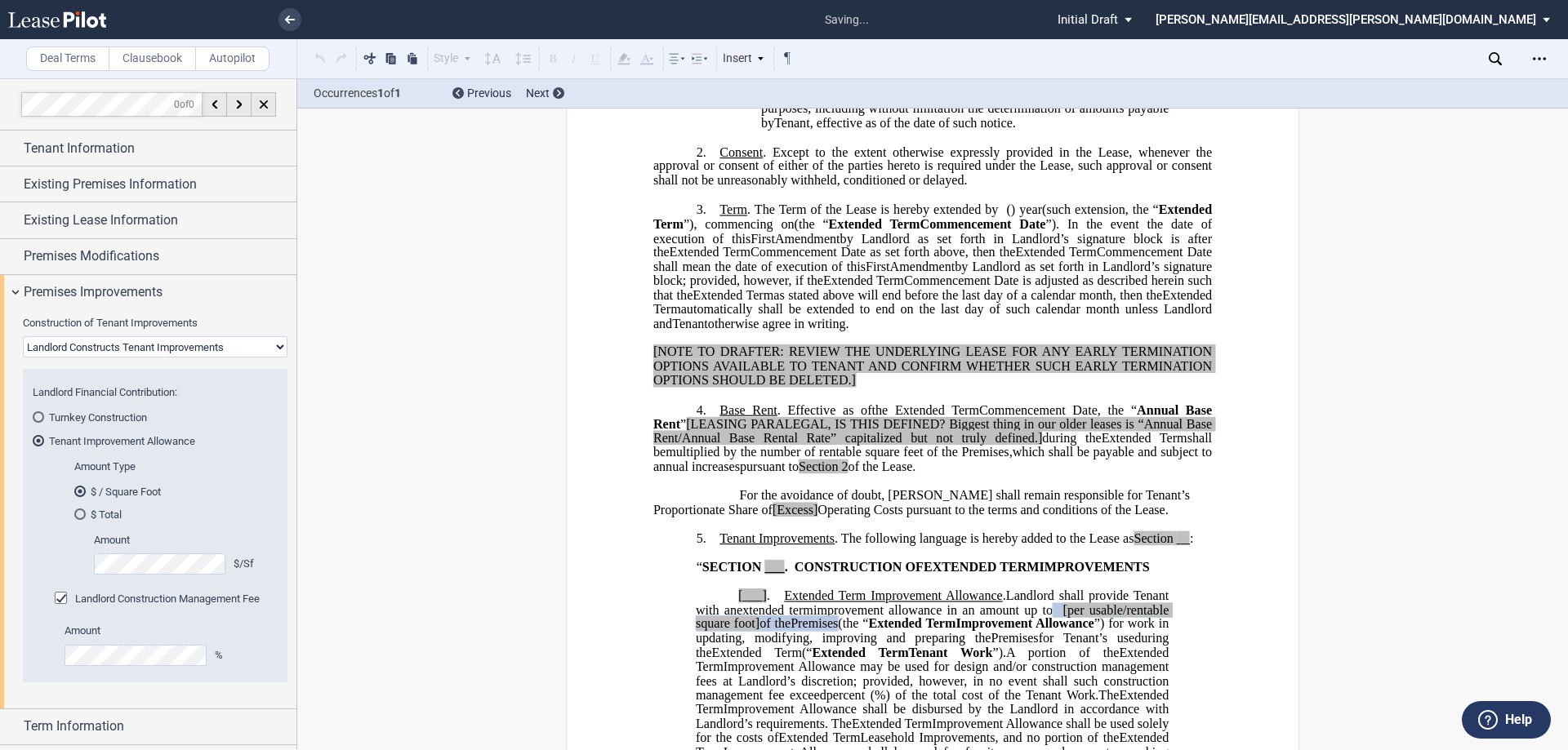
scroll to position [1045, 0]
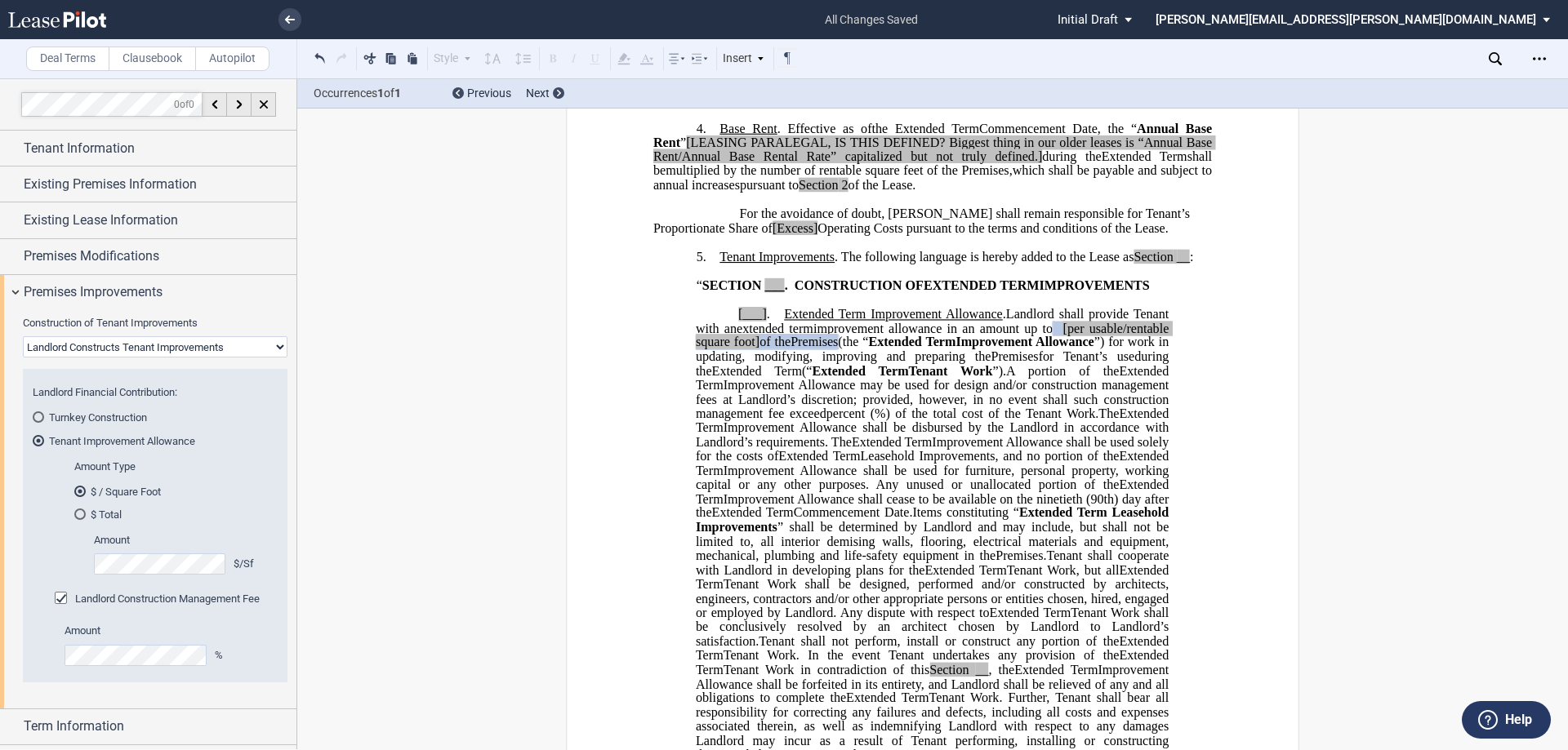
click at [83, 514] on div "$ Total" at bounding box center [79, 514] width 11 height 11
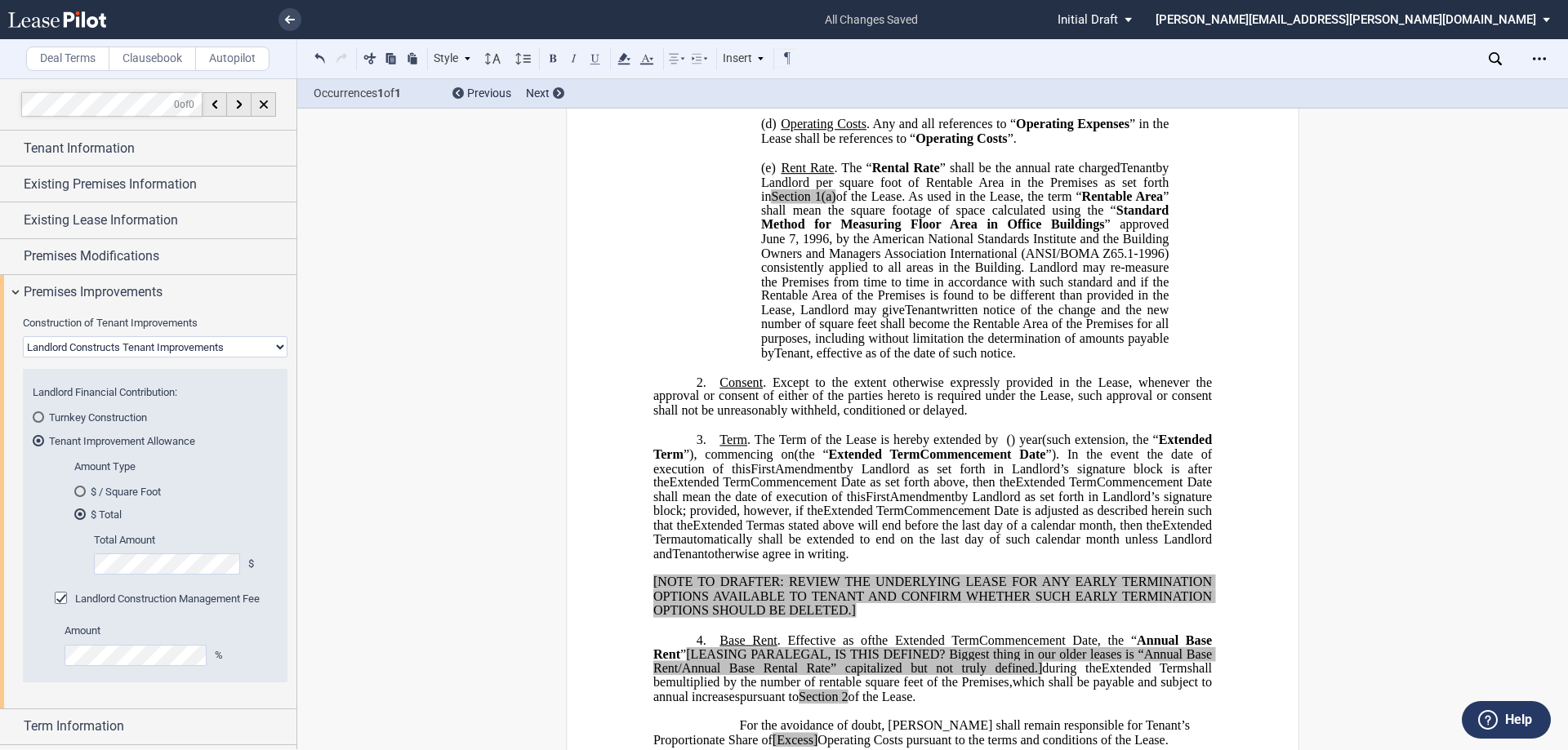
drag, startPoint x: 1343, startPoint y: 558, endPoint x: 1287, endPoint y: 387, distance: 179.9
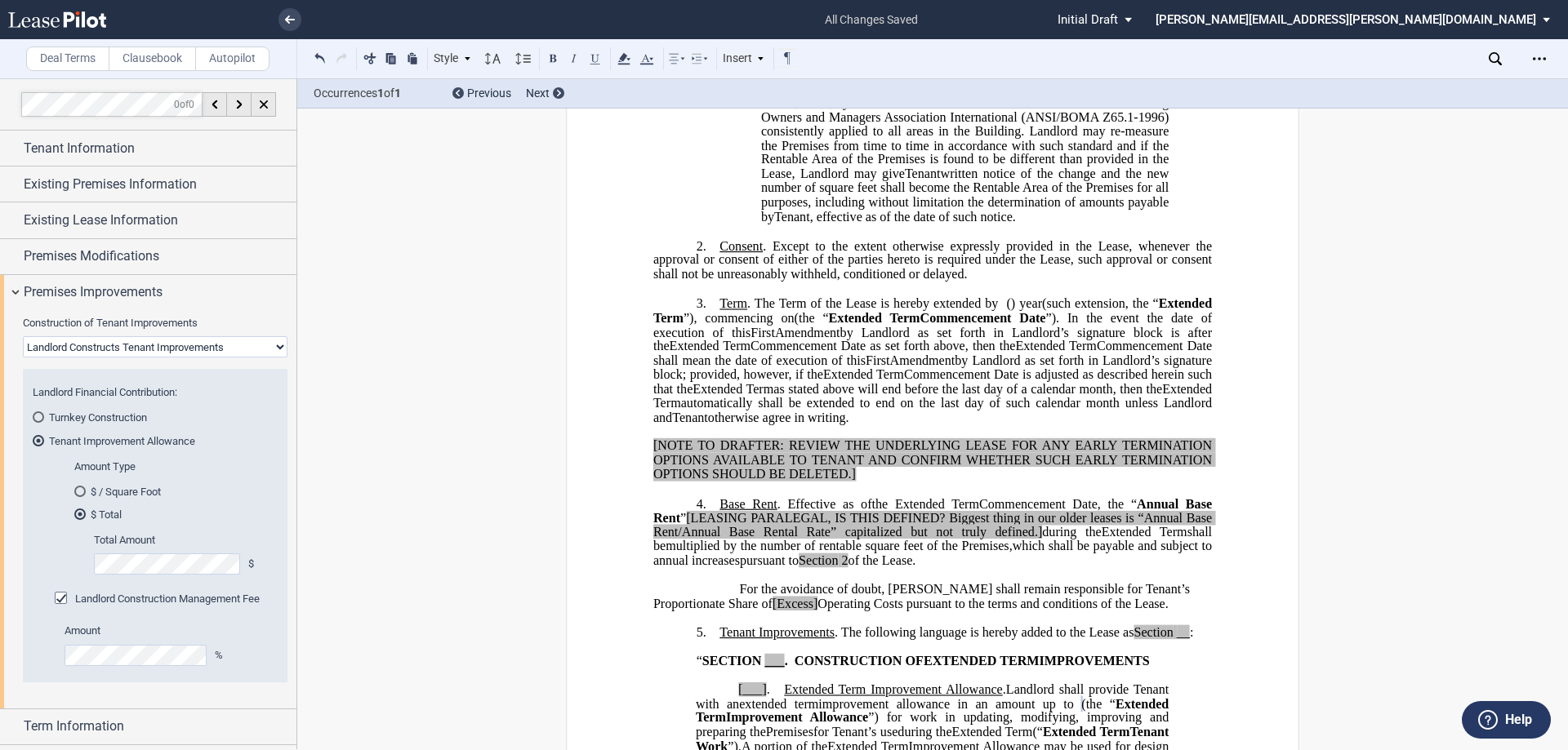
scroll to position [743, 0]
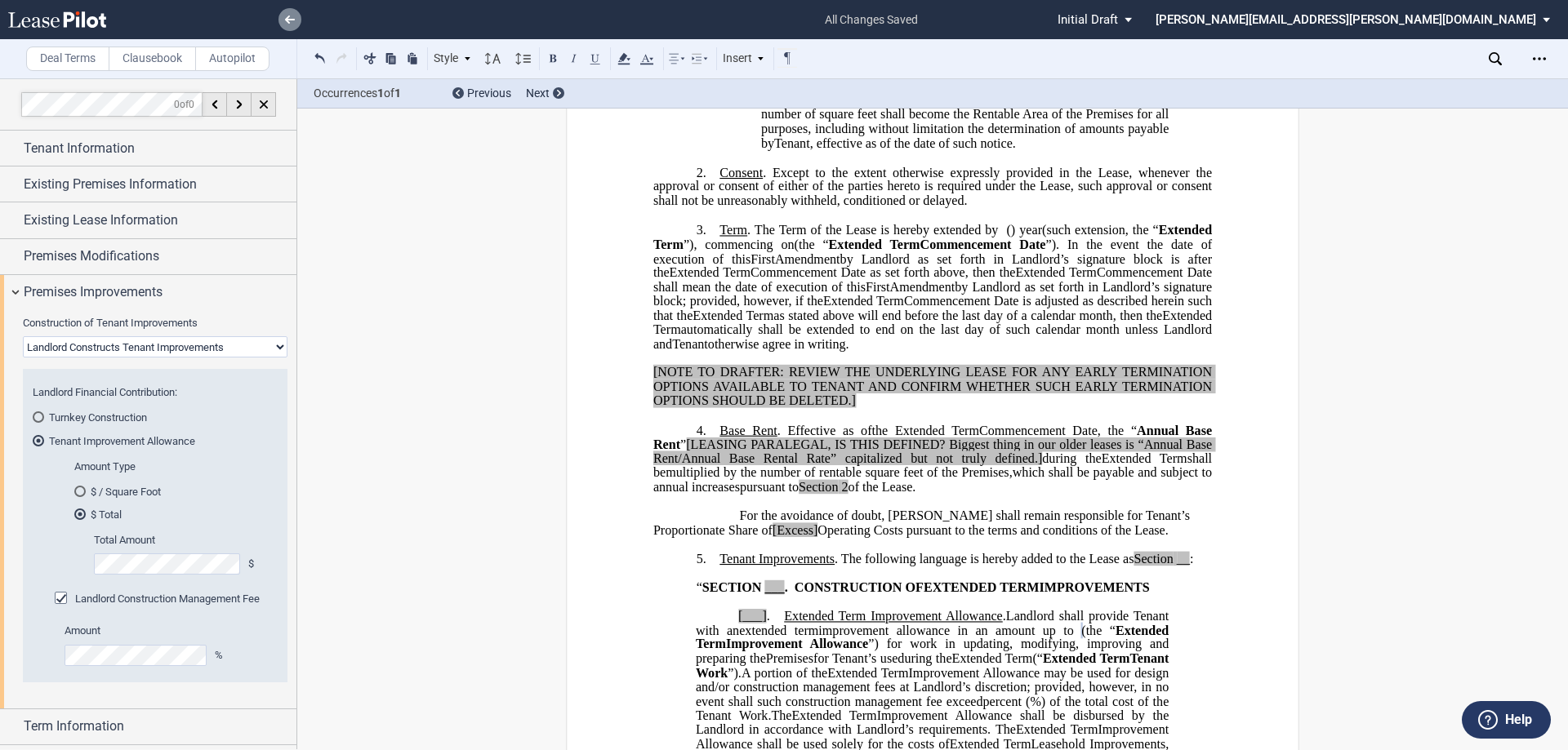
click at [287, 19] on use at bounding box center [289, 19] width 9 height 8
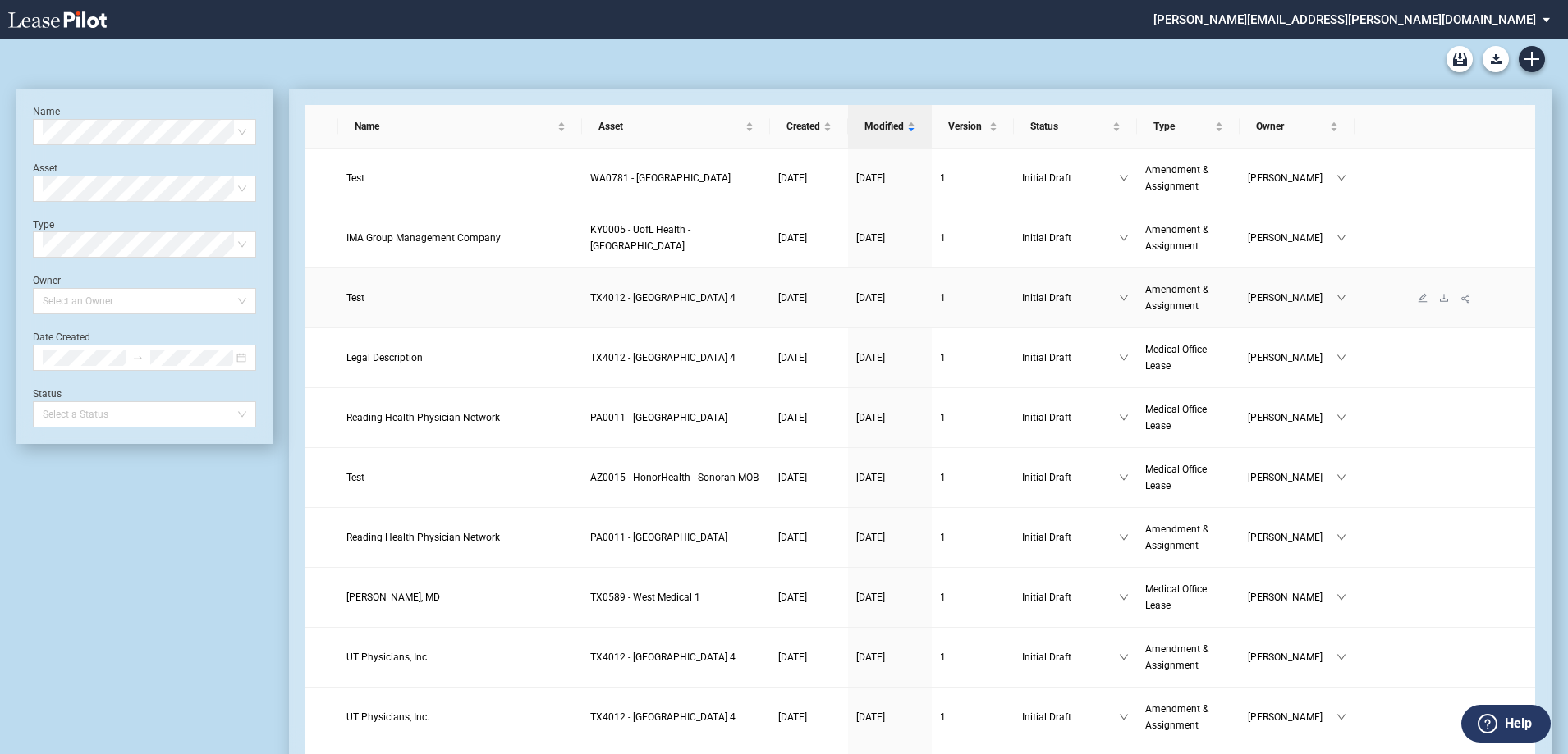
click at [353, 298] on span "Test" at bounding box center [355, 298] width 18 height 11
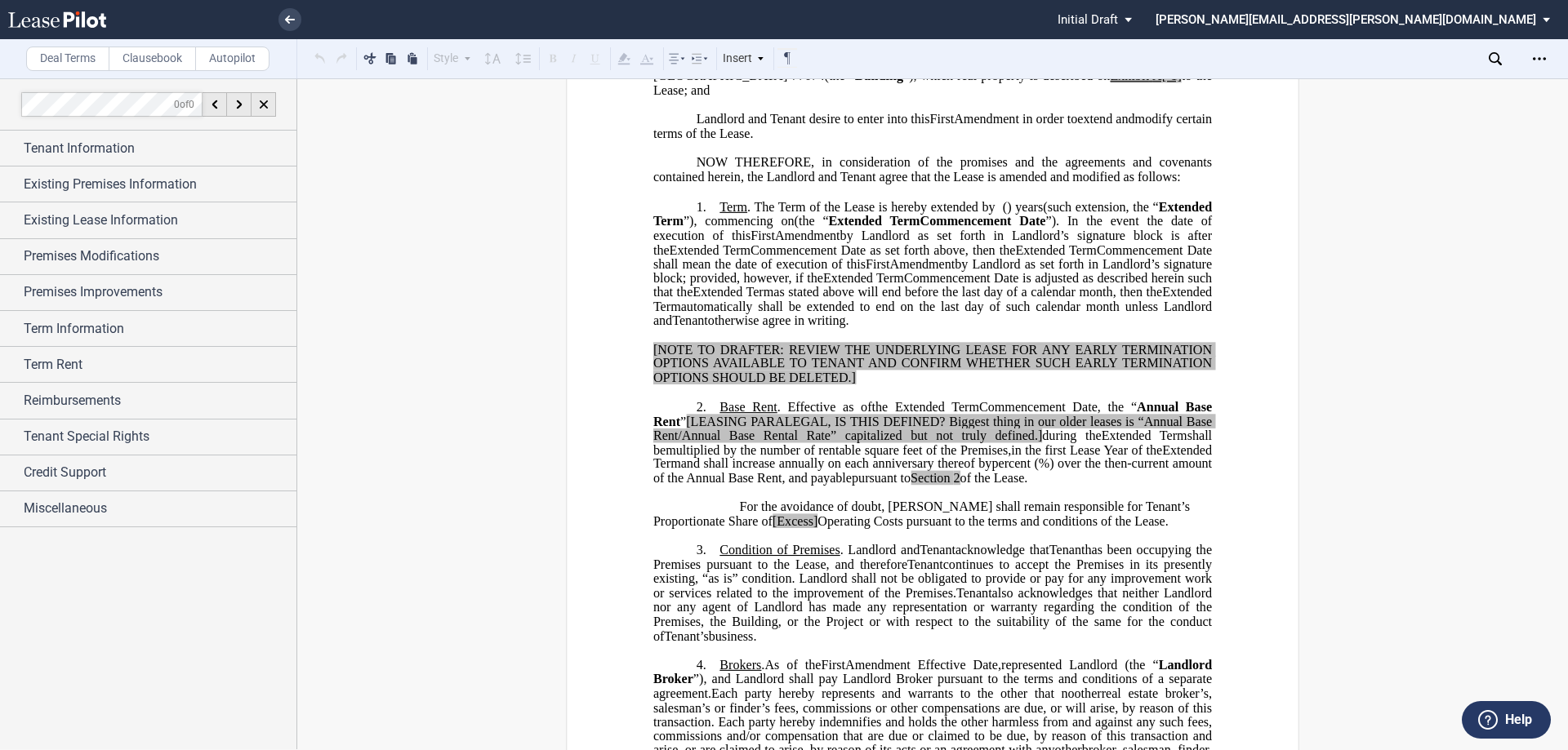
scroll to position [326, 0]
